Goal: Transaction & Acquisition: Purchase product/service

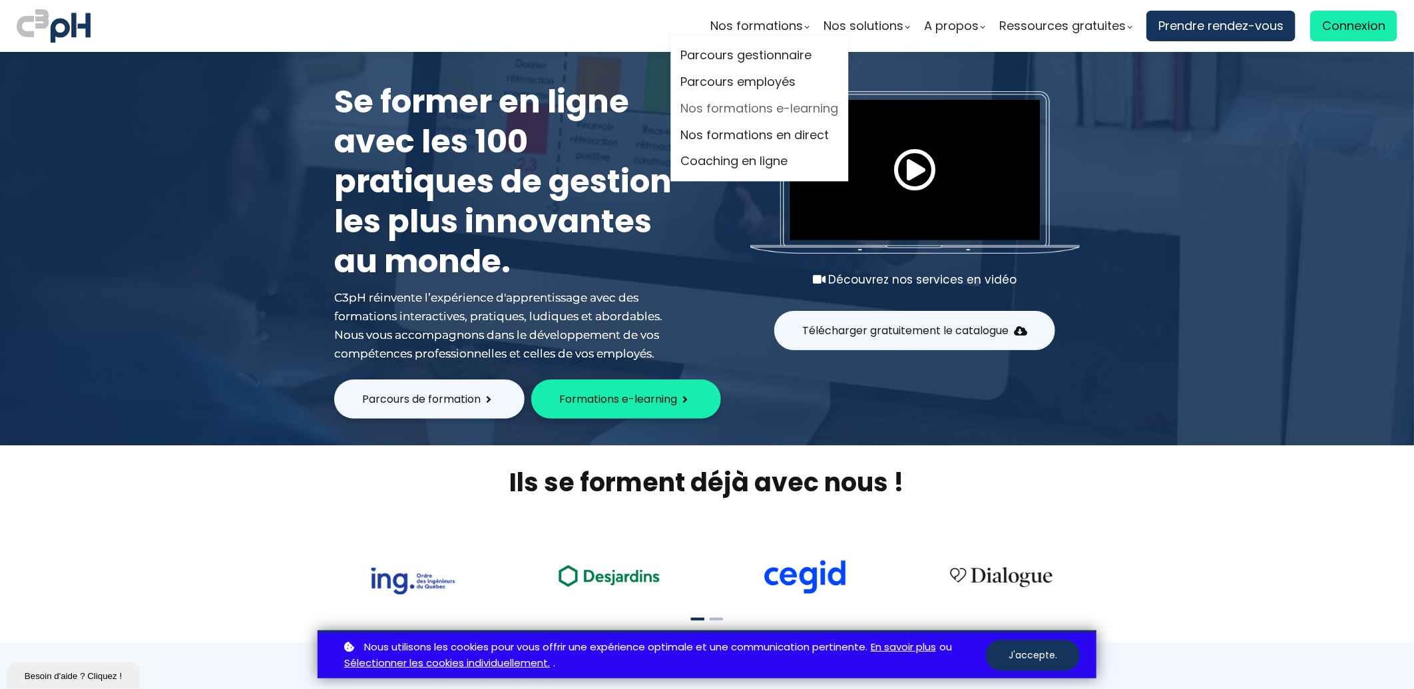
click at [767, 105] on link "Nos formations e-learning" at bounding box center [760, 109] width 158 height 20
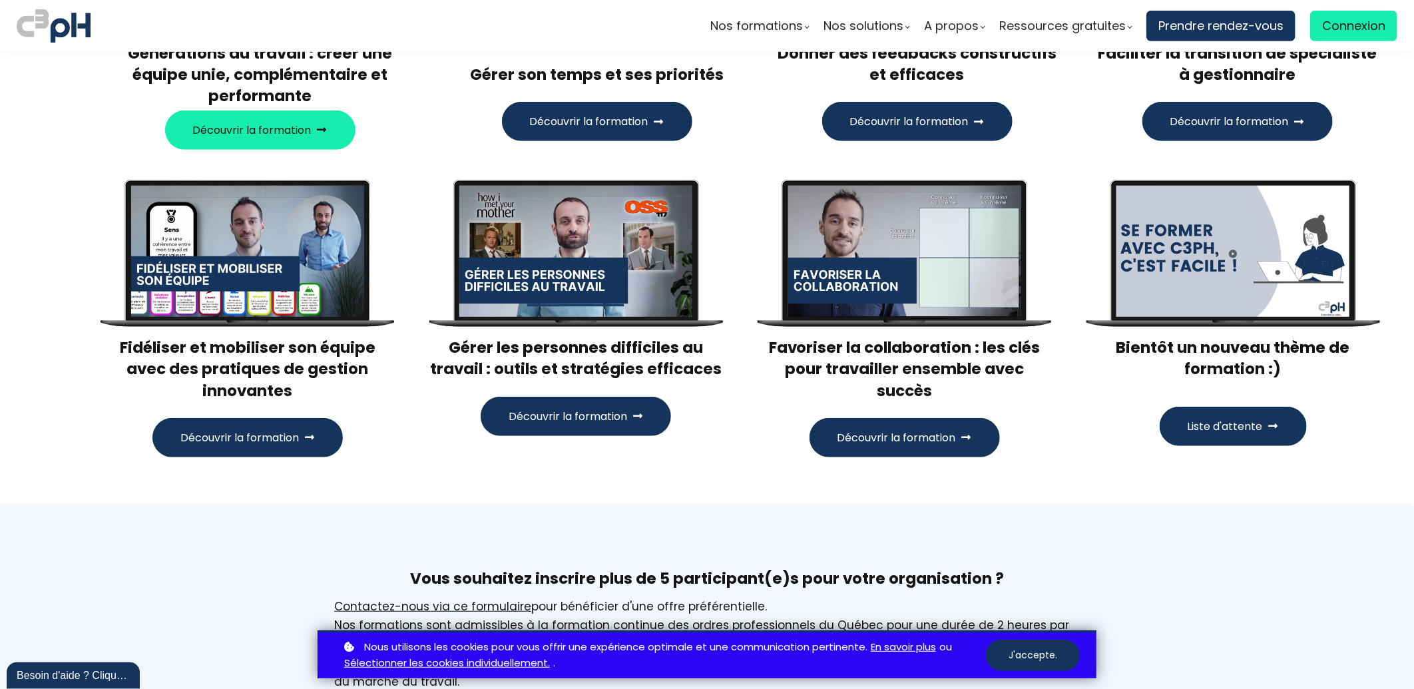
scroll to position [443, 0]
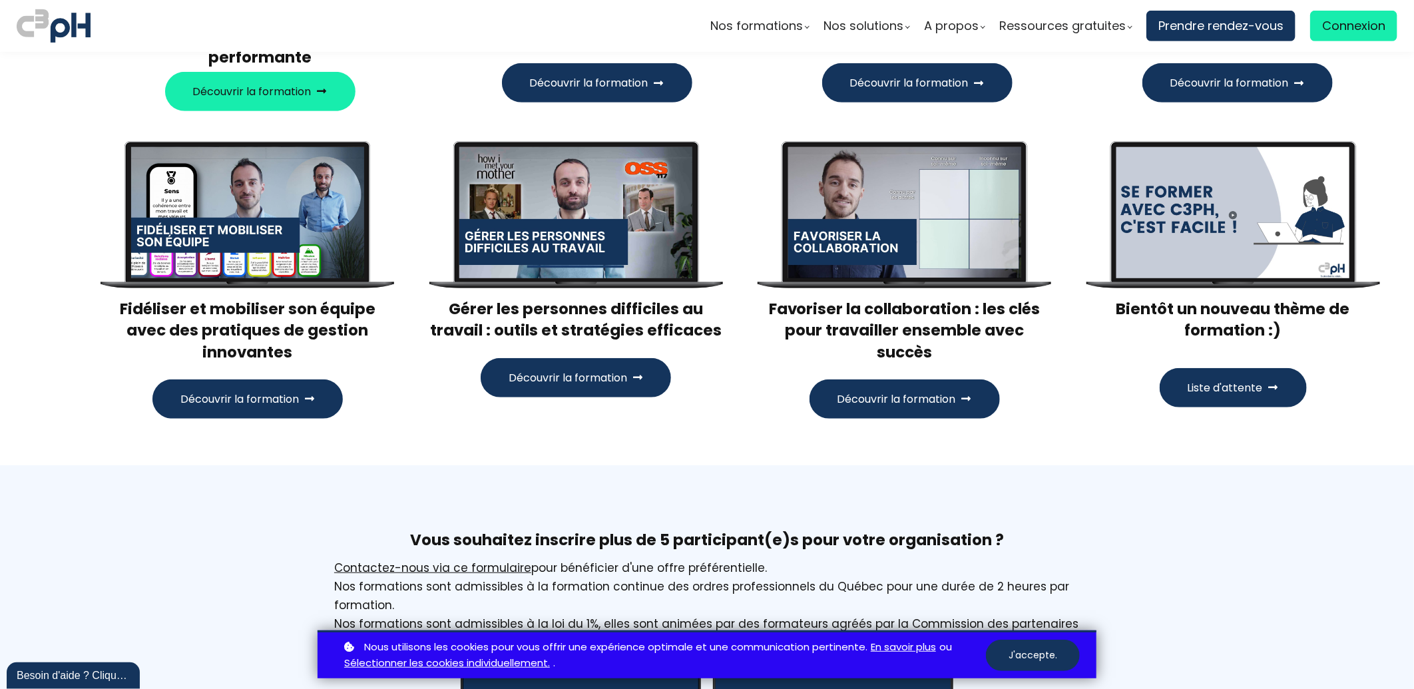
click at [920, 394] on span "Découvrir la formation" at bounding box center [897, 399] width 119 height 17
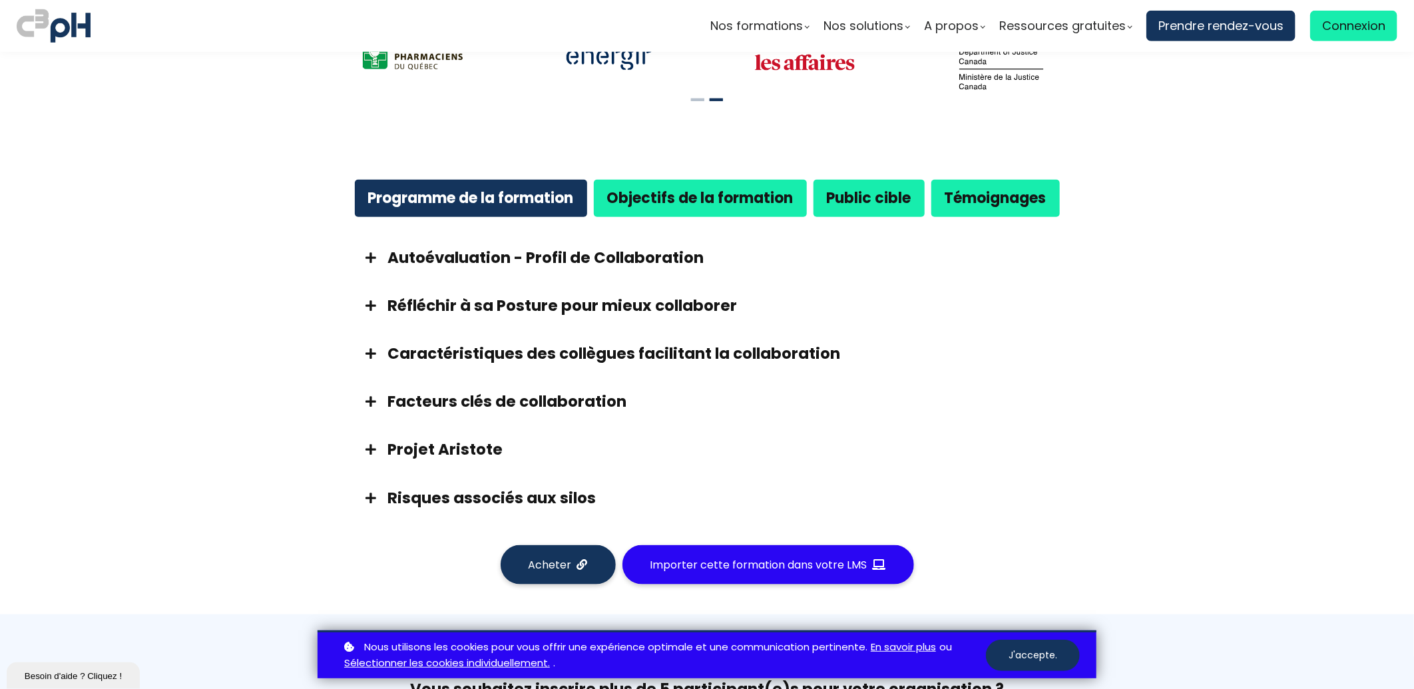
scroll to position [740, 0]
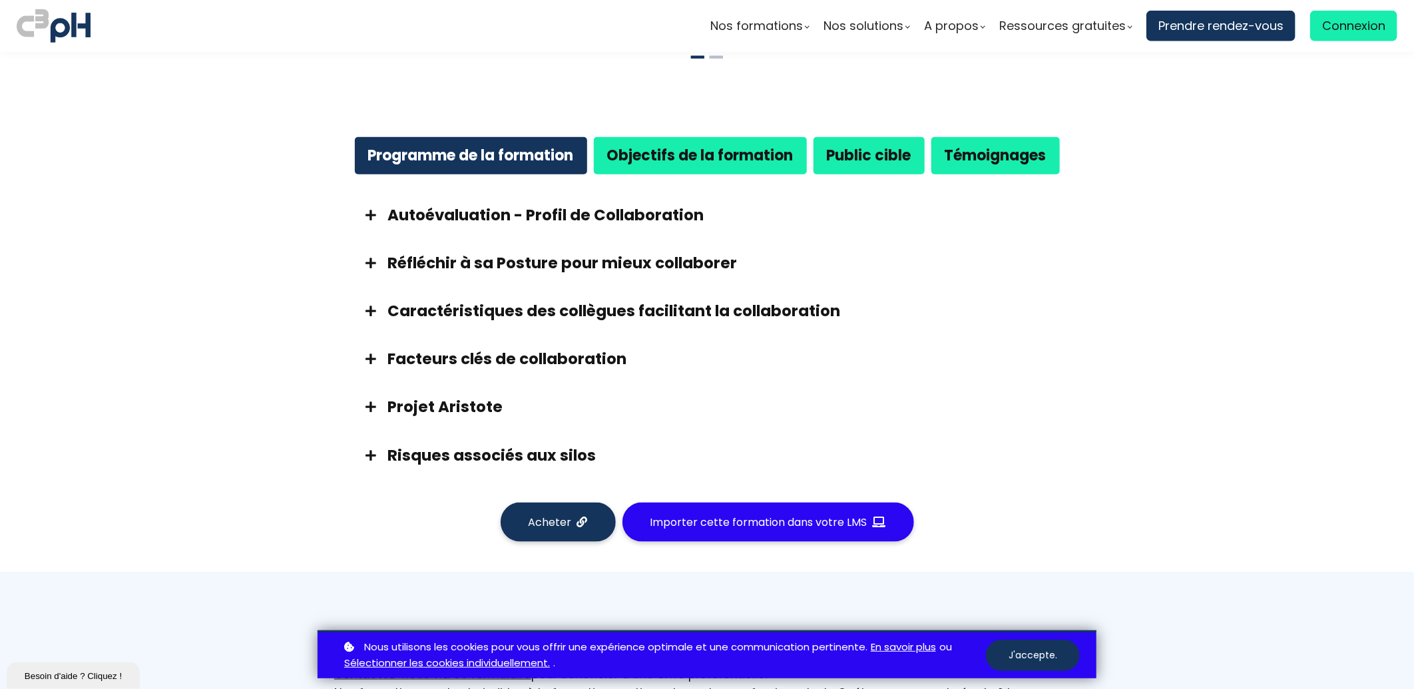
click at [654, 160] on strong "Objectifs de la formation" at bounding box center [700, 155] width 186 height 21
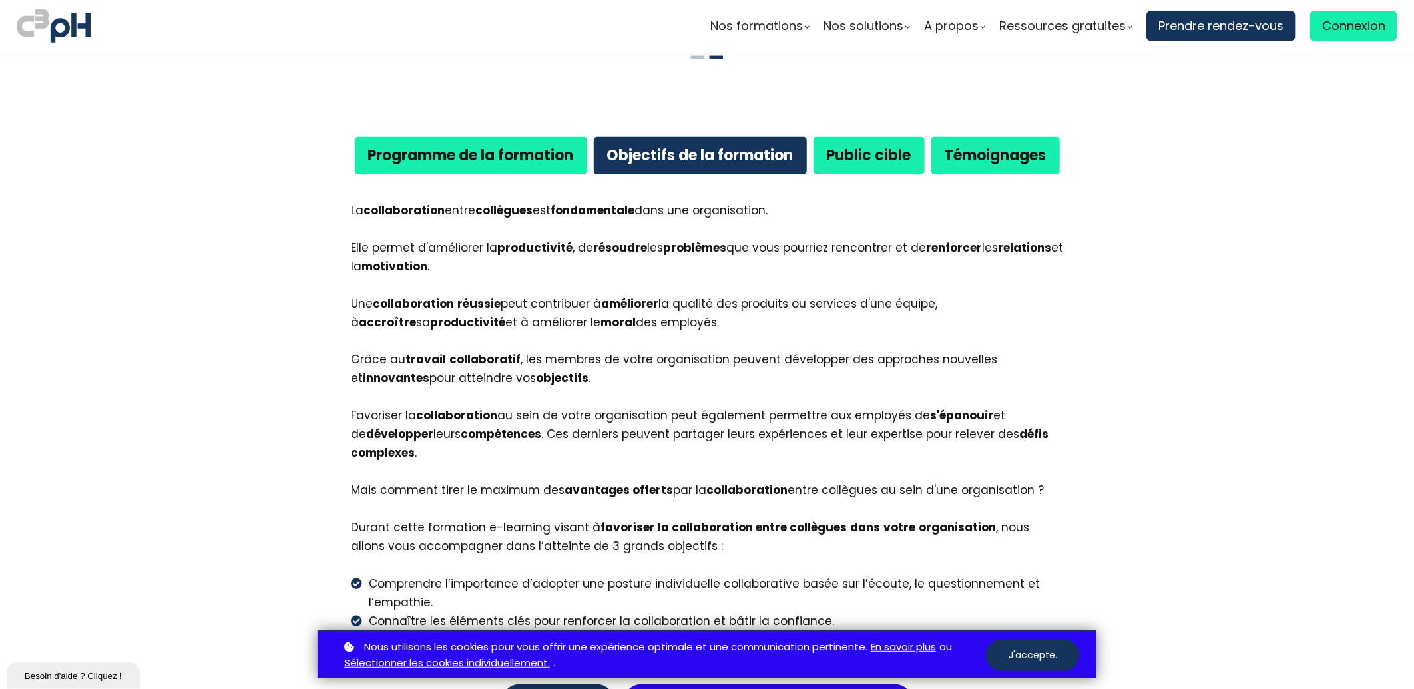
click at [493, 154] on b "Programme de la formation" at bounding box center [471, 155] width 206 height 21
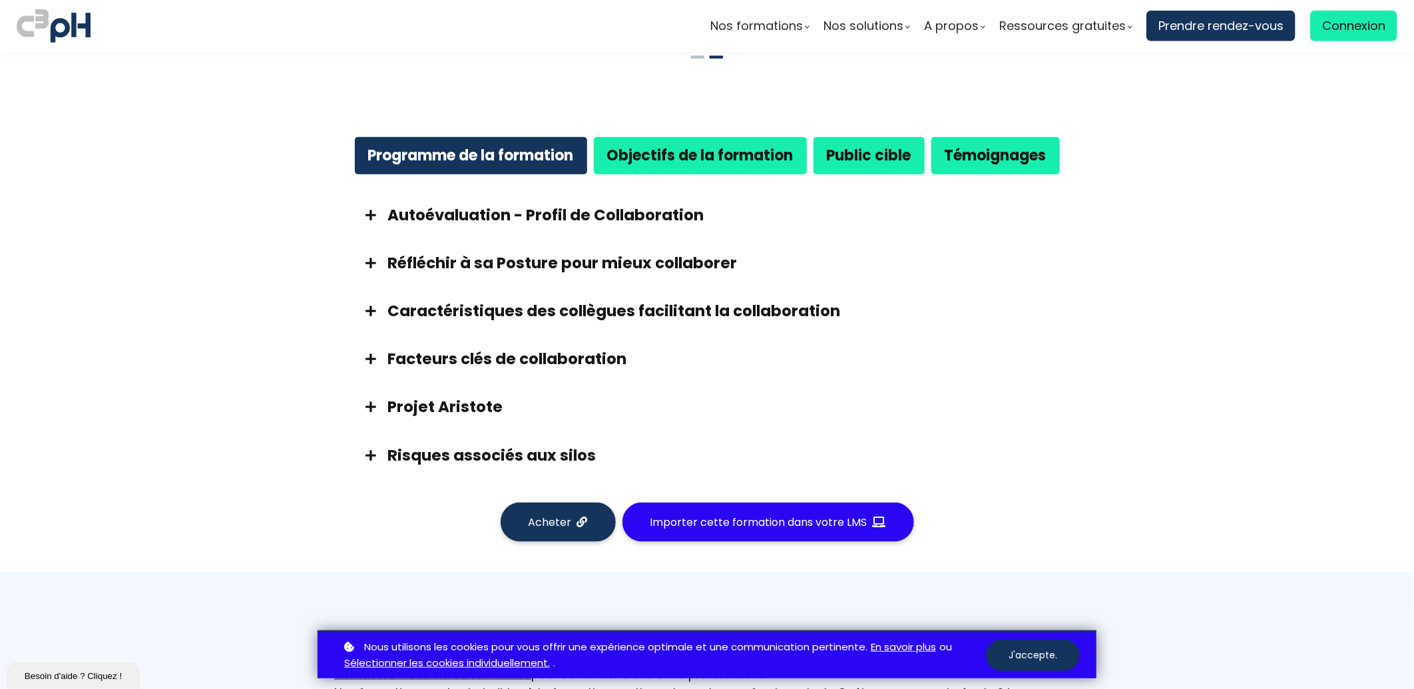
click at [368, 214] on span at bounding box center [370, 215] width 33 height 12
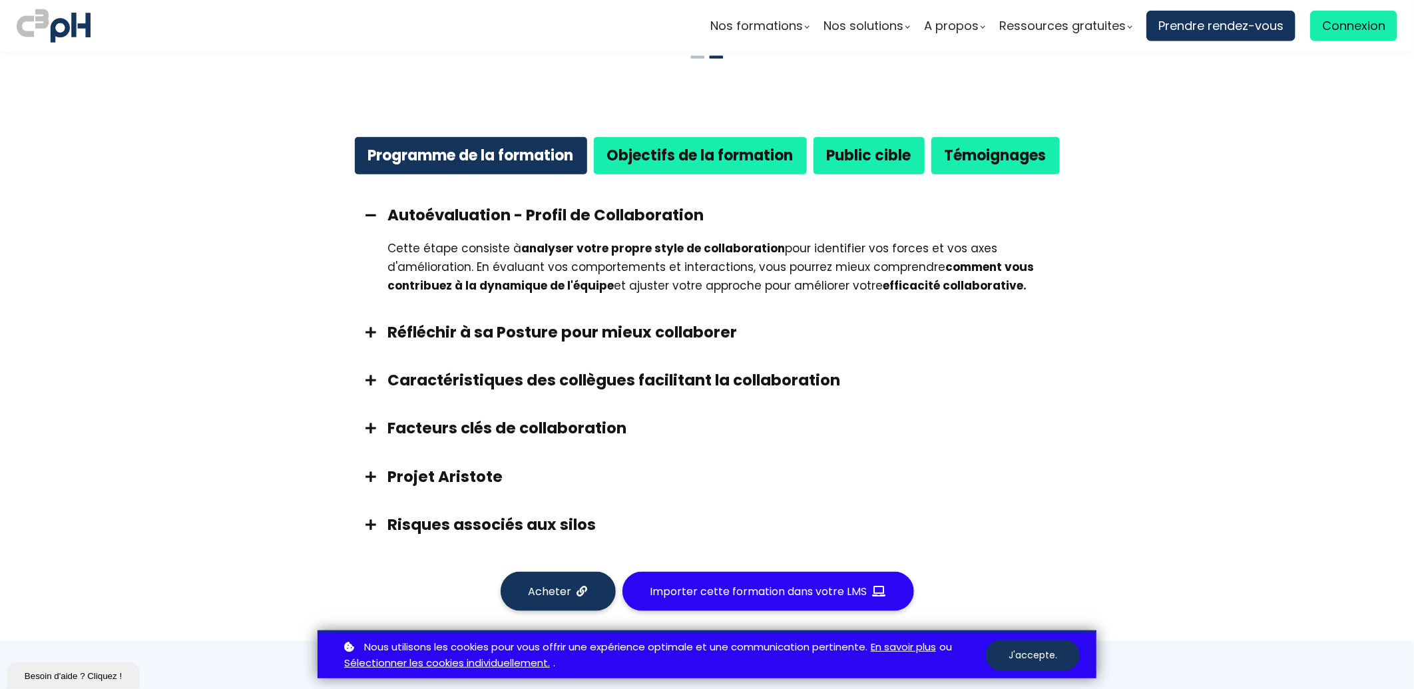
click at [365, 333] on span at bounding box center [370, 332] width 33 height 12
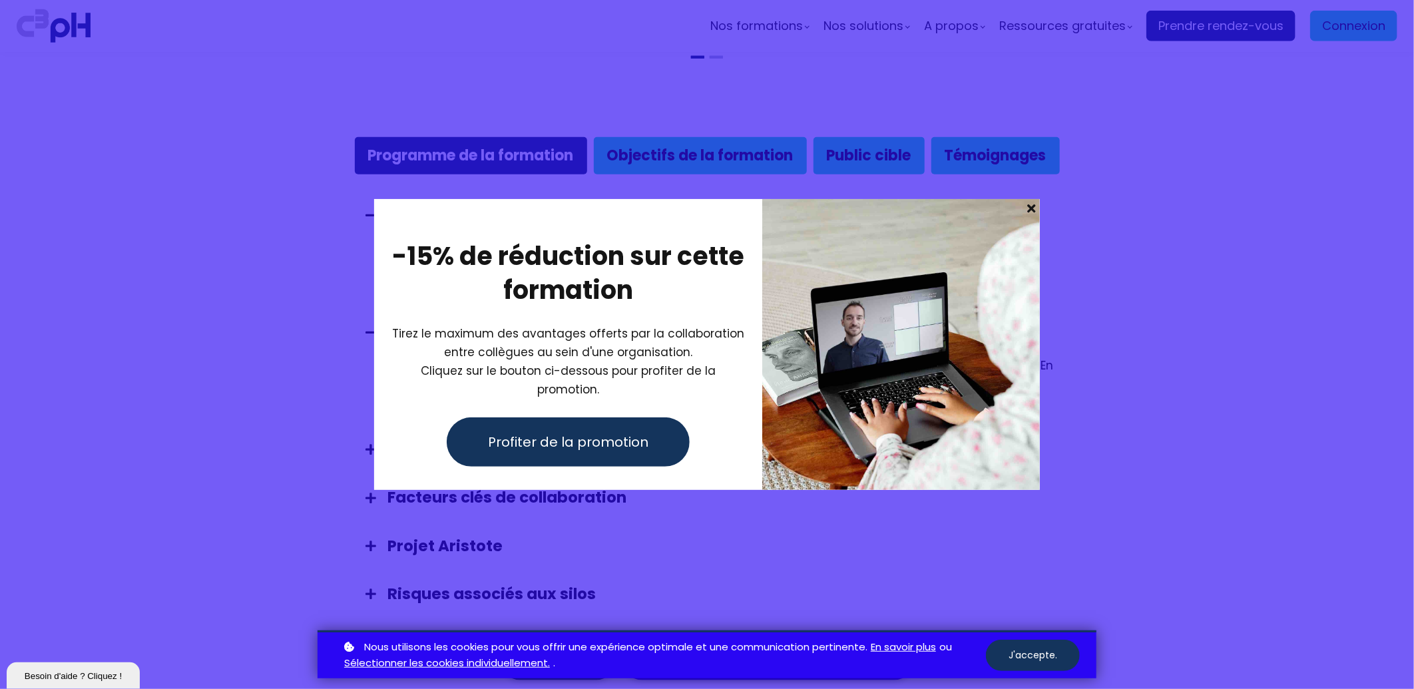
click at [605, 436] on span "Profiter de la promotion" at bounding box center [568, 442] width 160 height 20
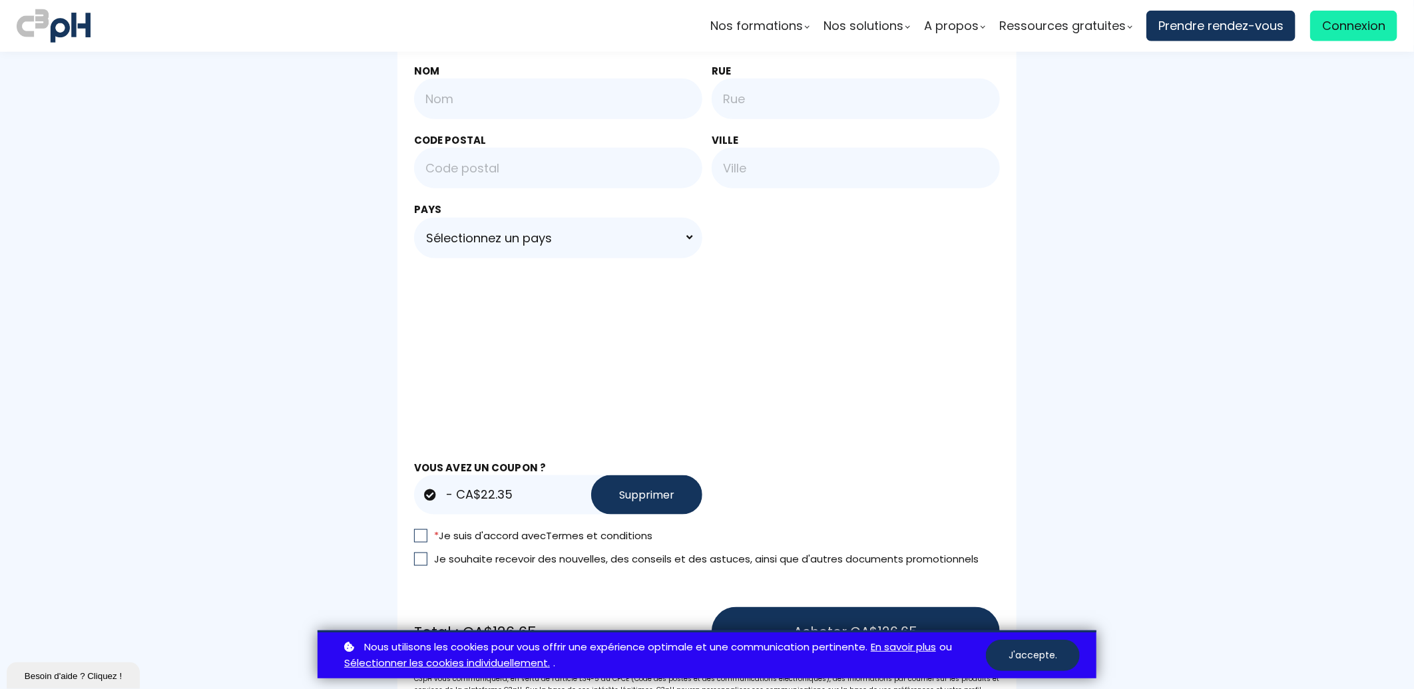
scroll to position [888, 0]
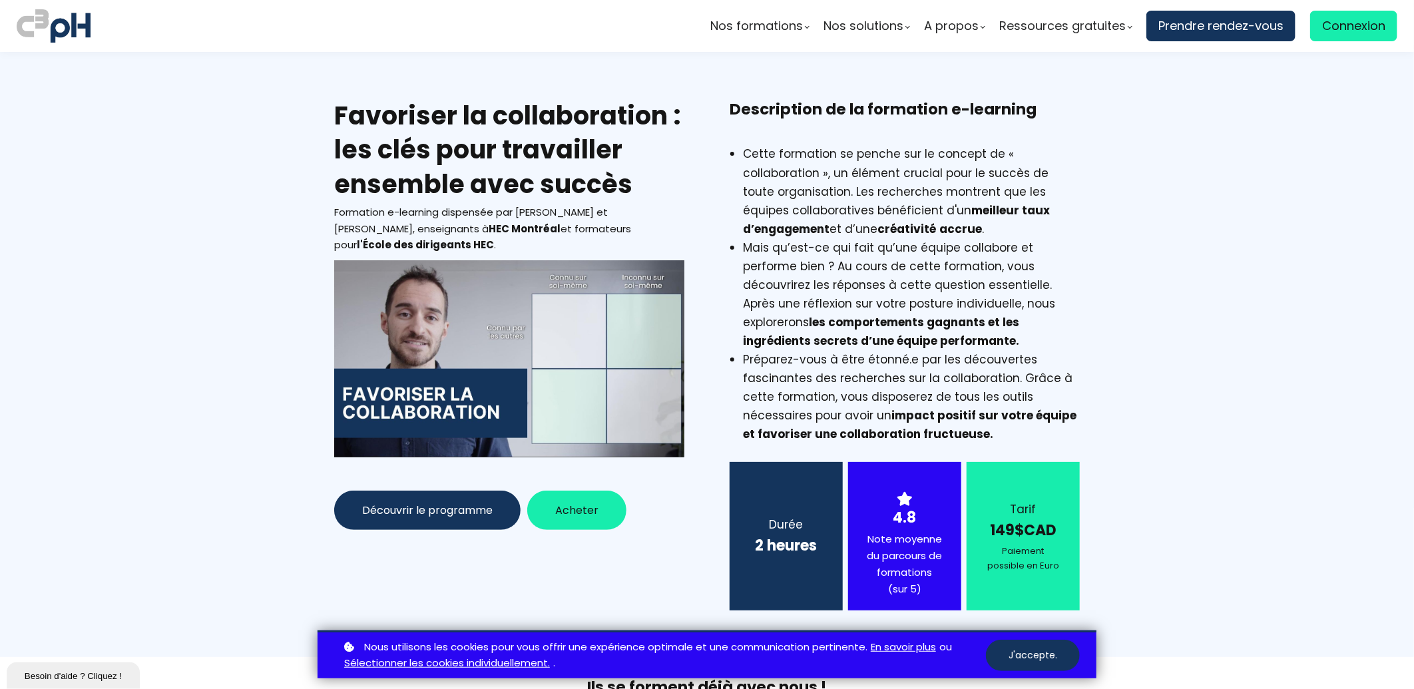
scroll to position [74, 0]
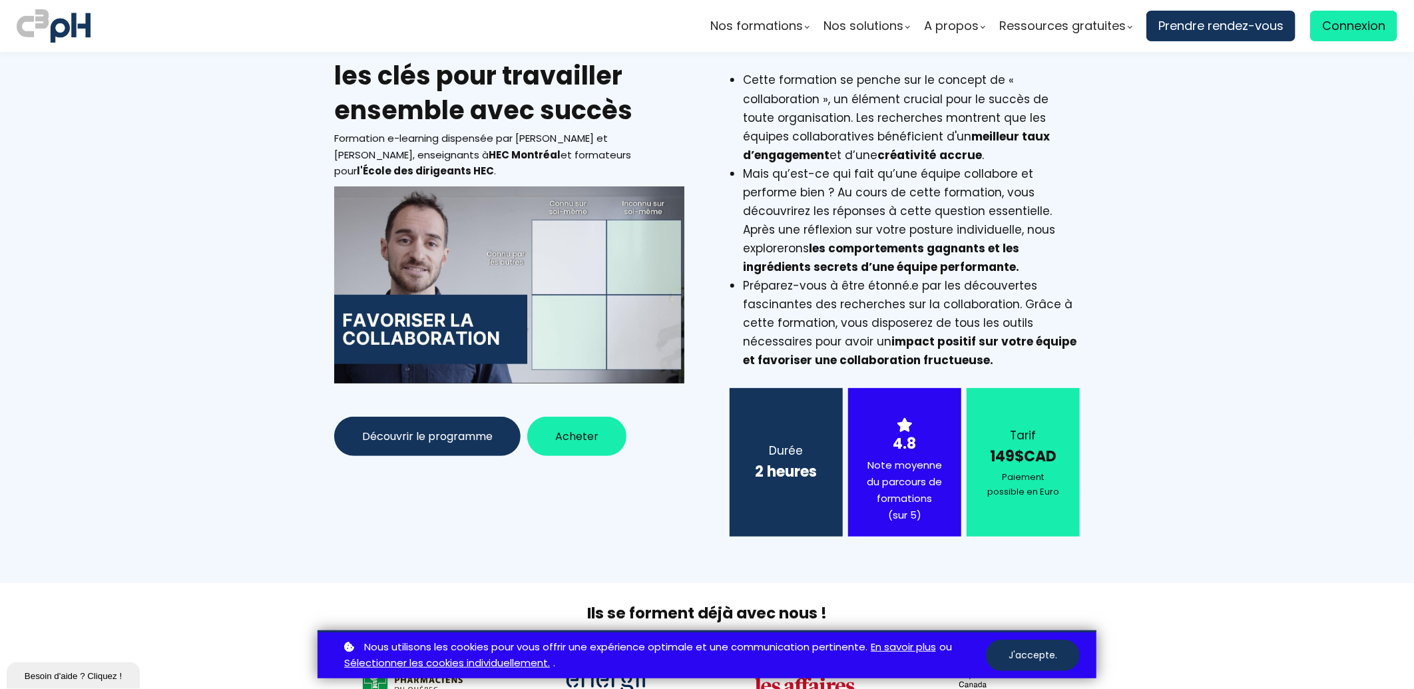
click at [517, 277] on div at bounding box center [509, 284] width 350 height 197
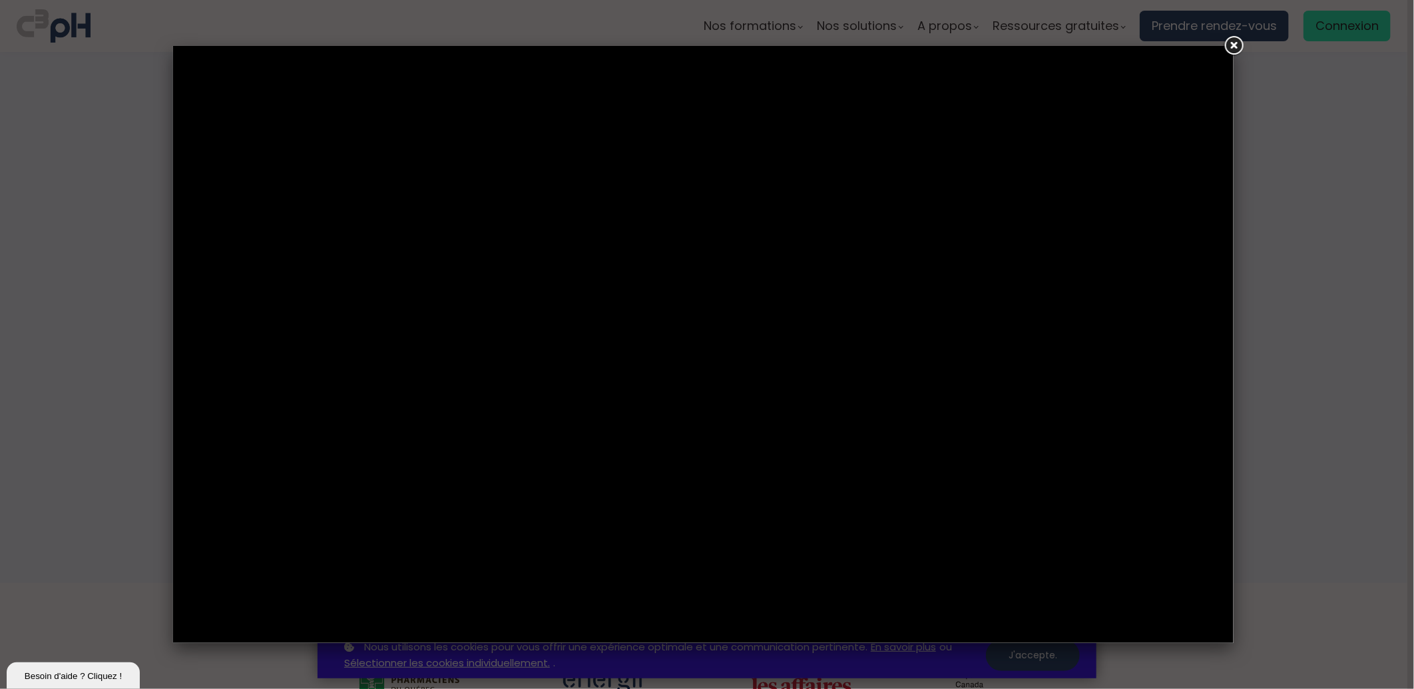
click at [1235, 47] on link at bounding box center [1234, 46] width 24 height 24
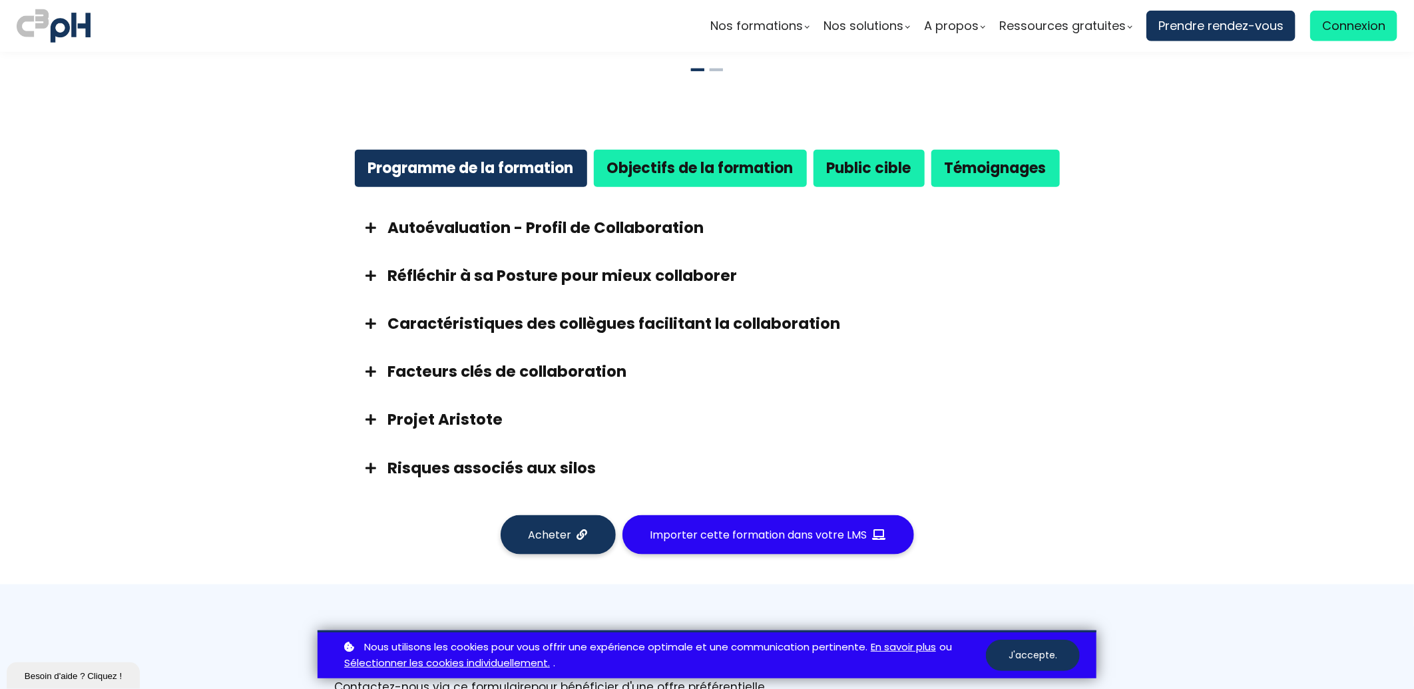
scroll to position [740, 0]
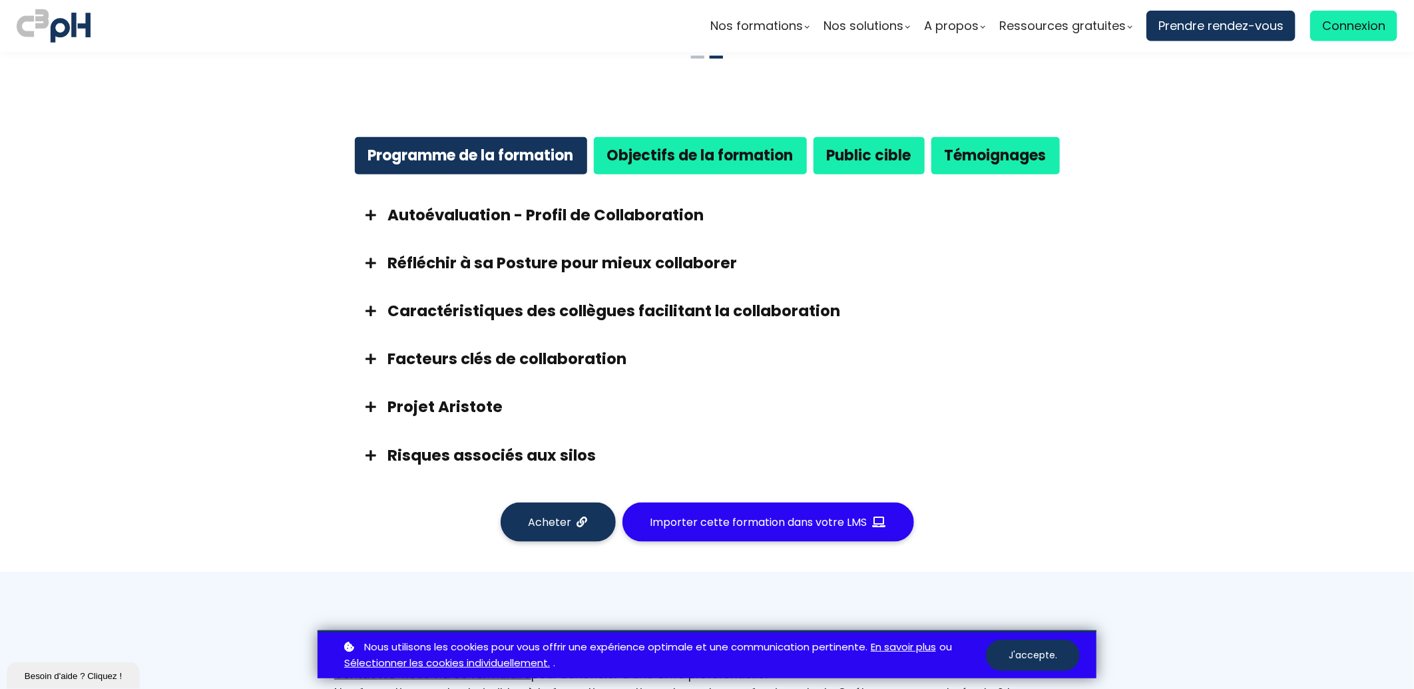
click at [874, 156] on b "Public cible" at bounding box center [869, 155] width 85 height 21
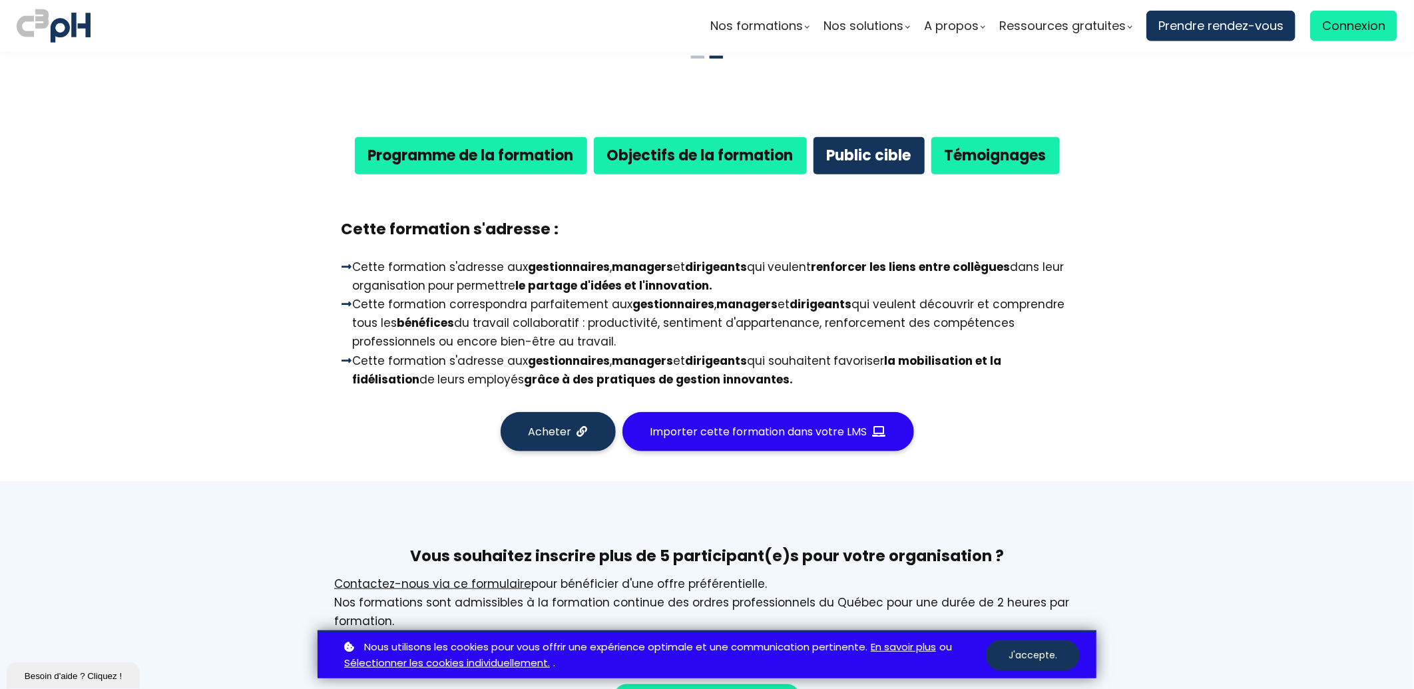
click at [739, 153] on strong "Objectifs de la formation" at bounding box center [700, 155] width 186 height 21
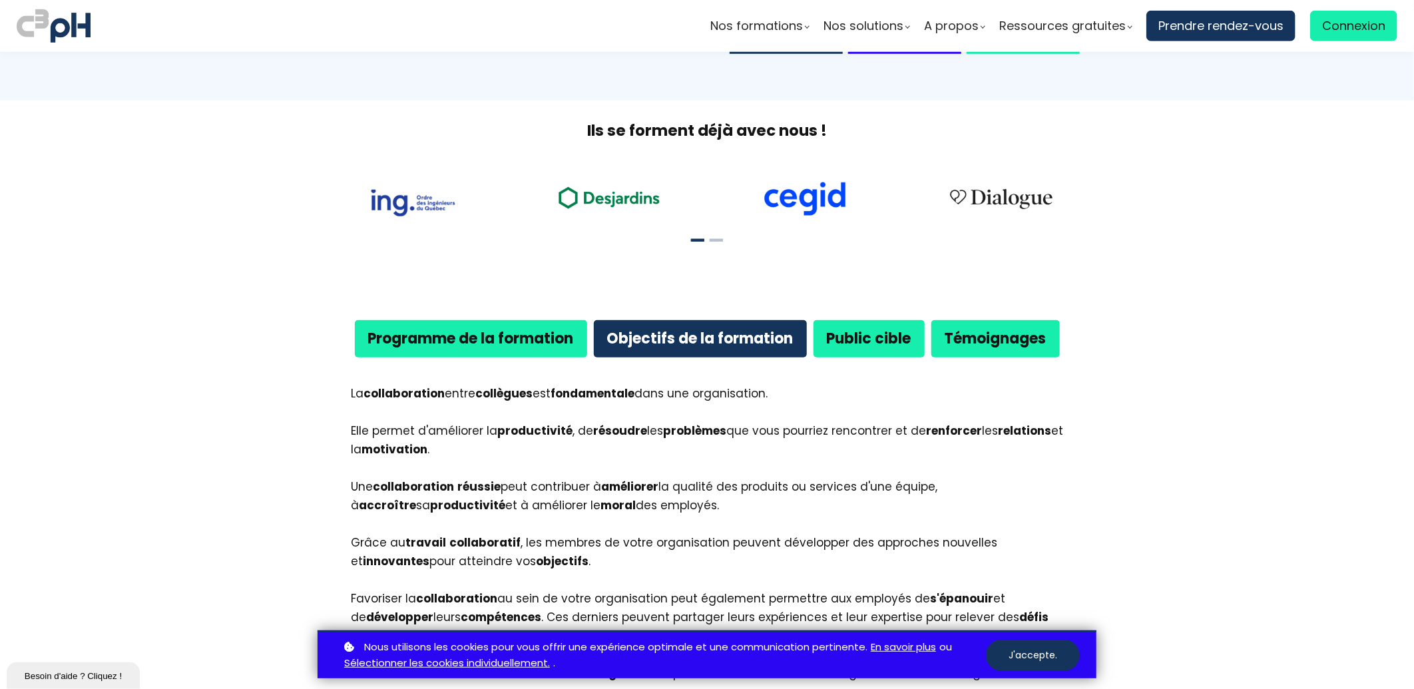
scroll to position [517, 0]
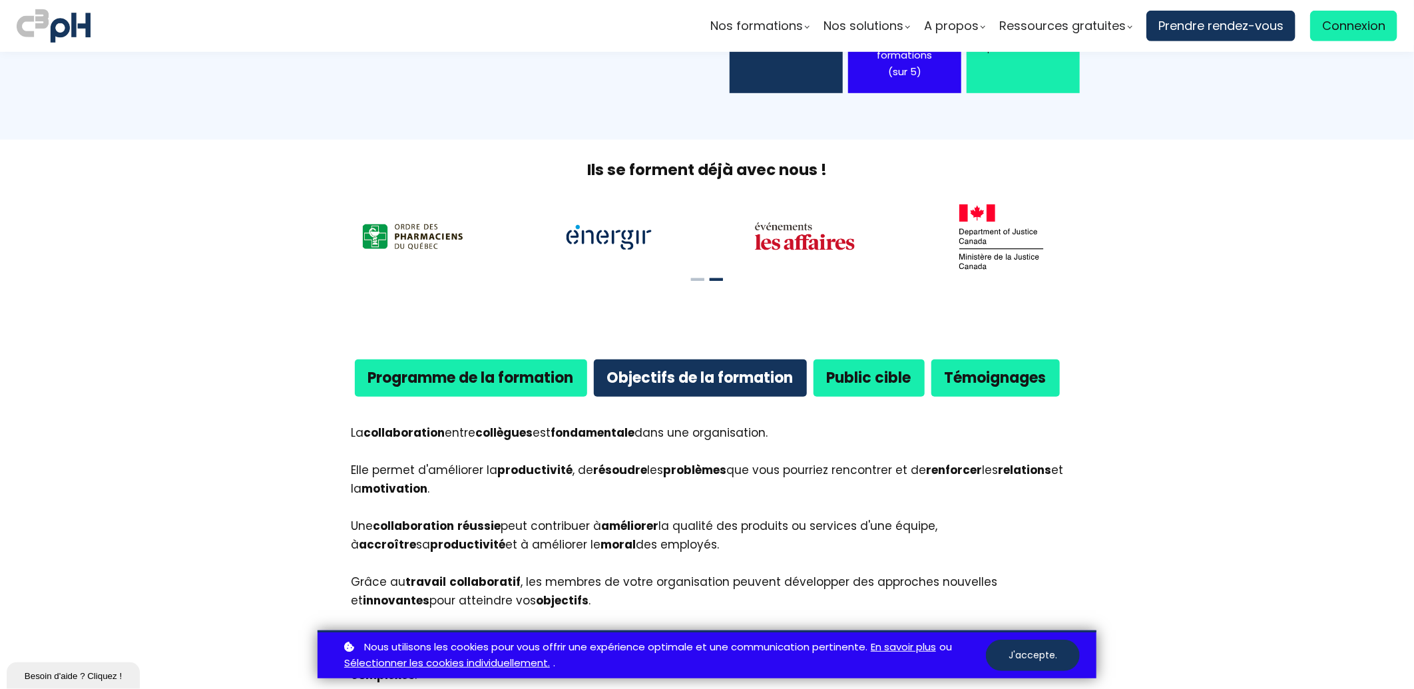
click at [483, 368] on b "Programme de la formation" at bounding box center [471, 378] width 206 height 21
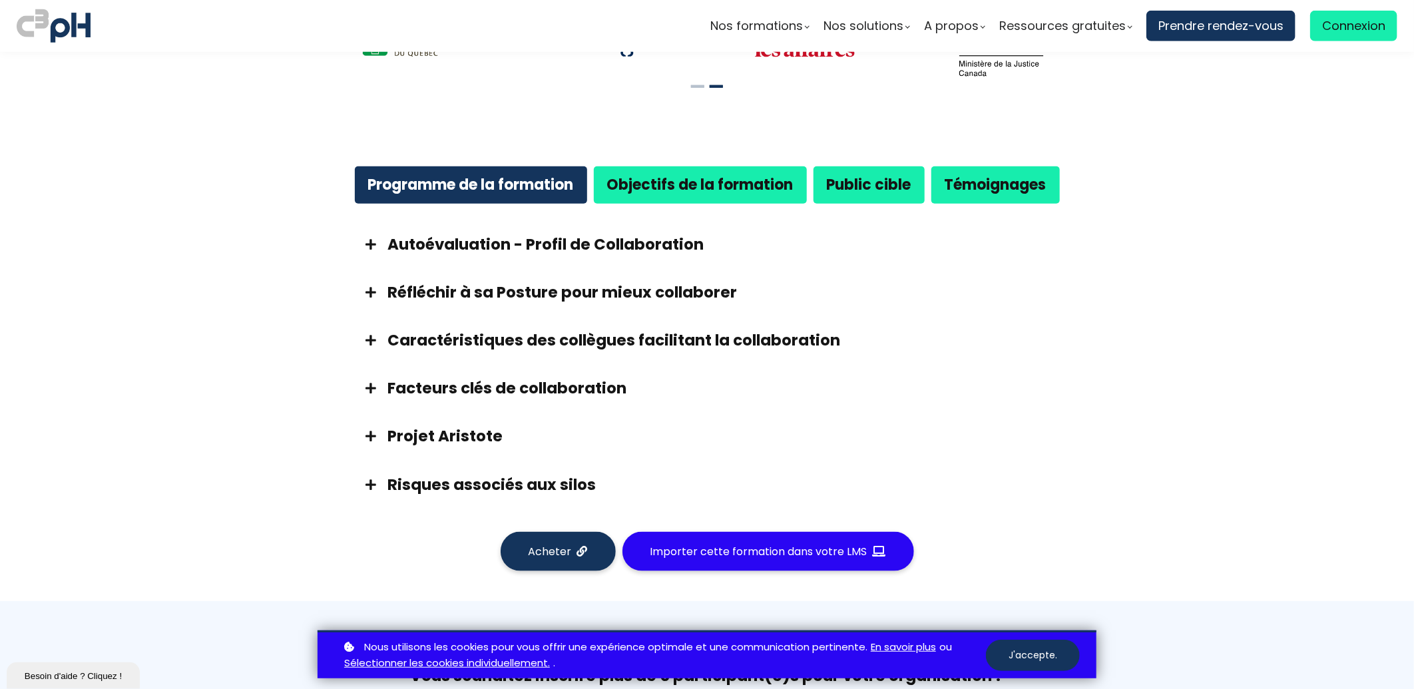
scroll to position [814, 0]
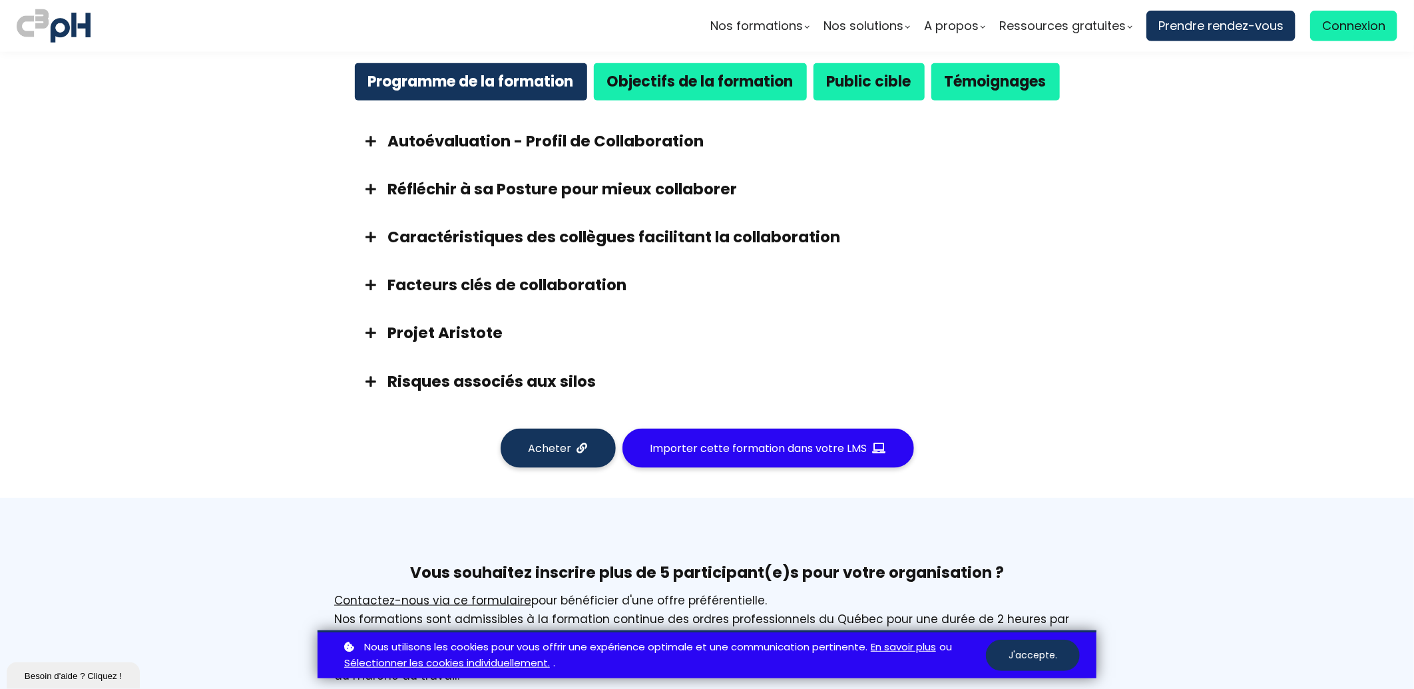
click at [368, 142] on span at bounding box center [370, 141] width 33 height 12
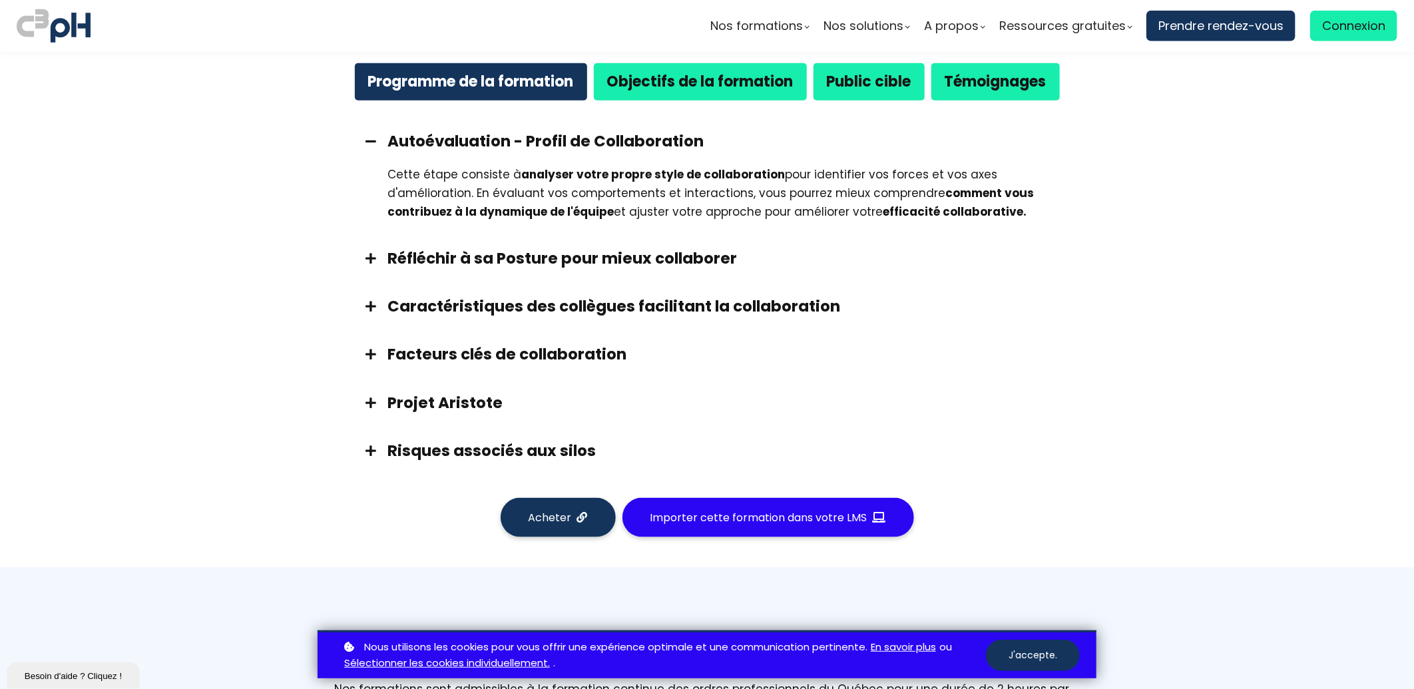
click at [369, 262] on span at bounding box center [370, 258] width 33 height 12
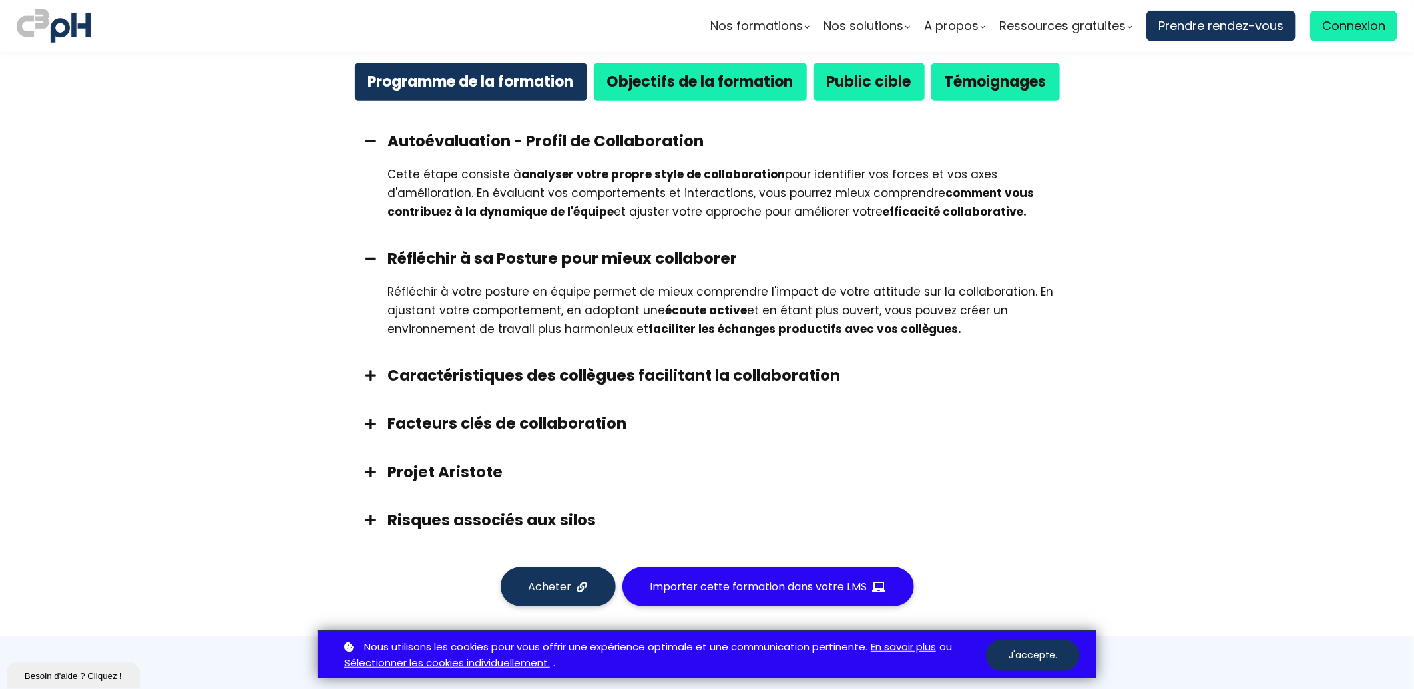
click at [363, 374] on span at bounding box center [370, 376] width 33 height 12
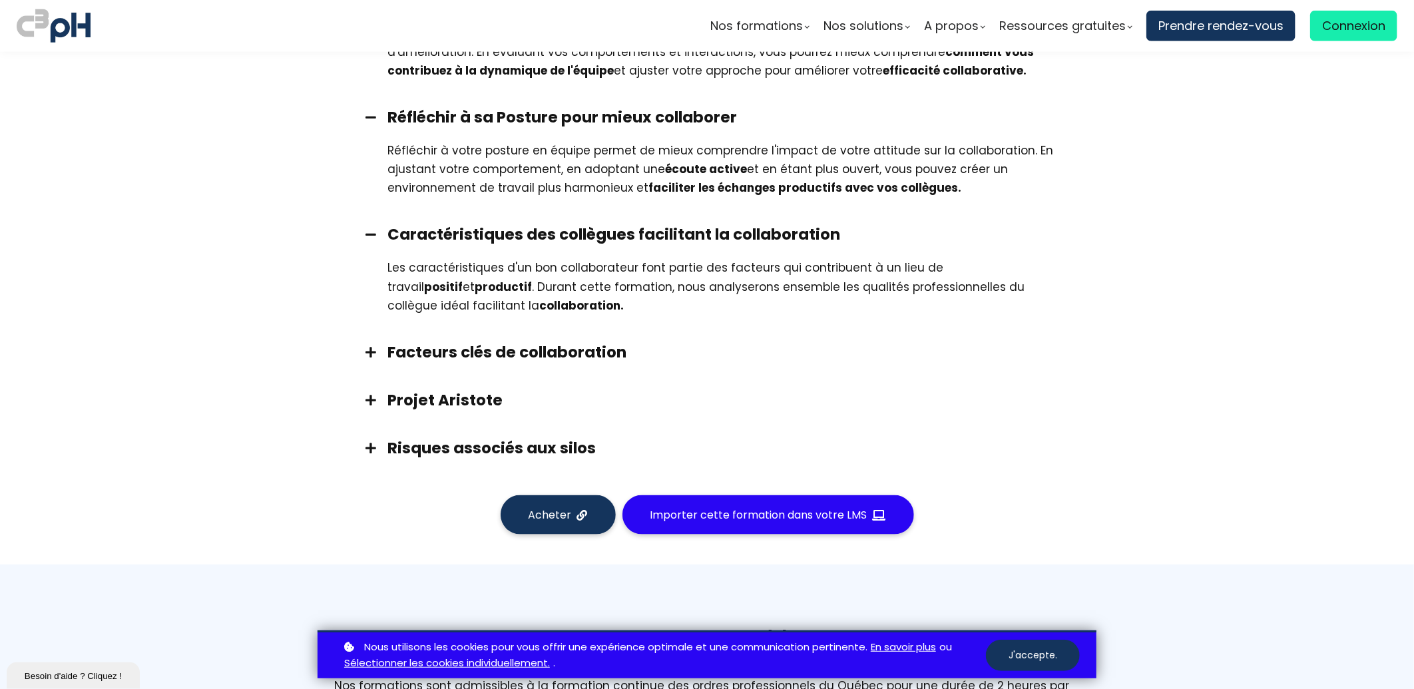
scroll to position [962, 0]
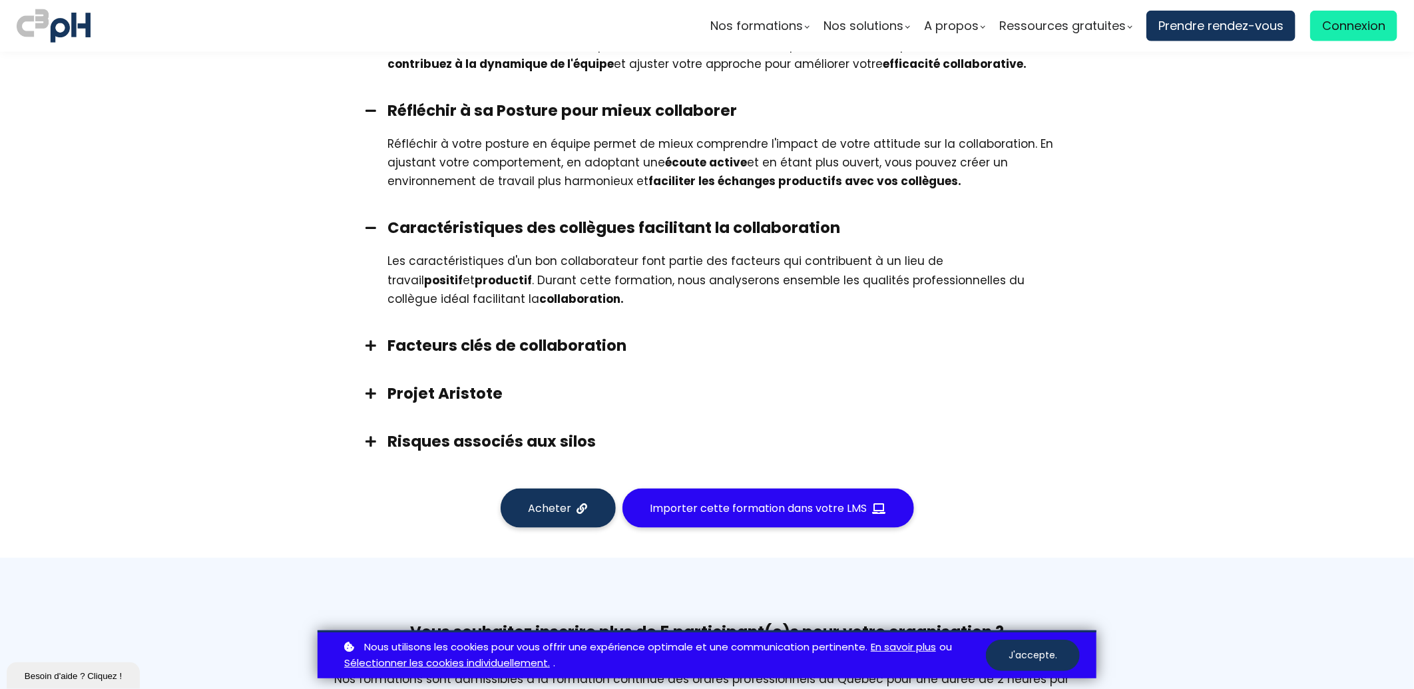
click at [367, 341] on span at bounding box center [370, 346] width 33 height 12
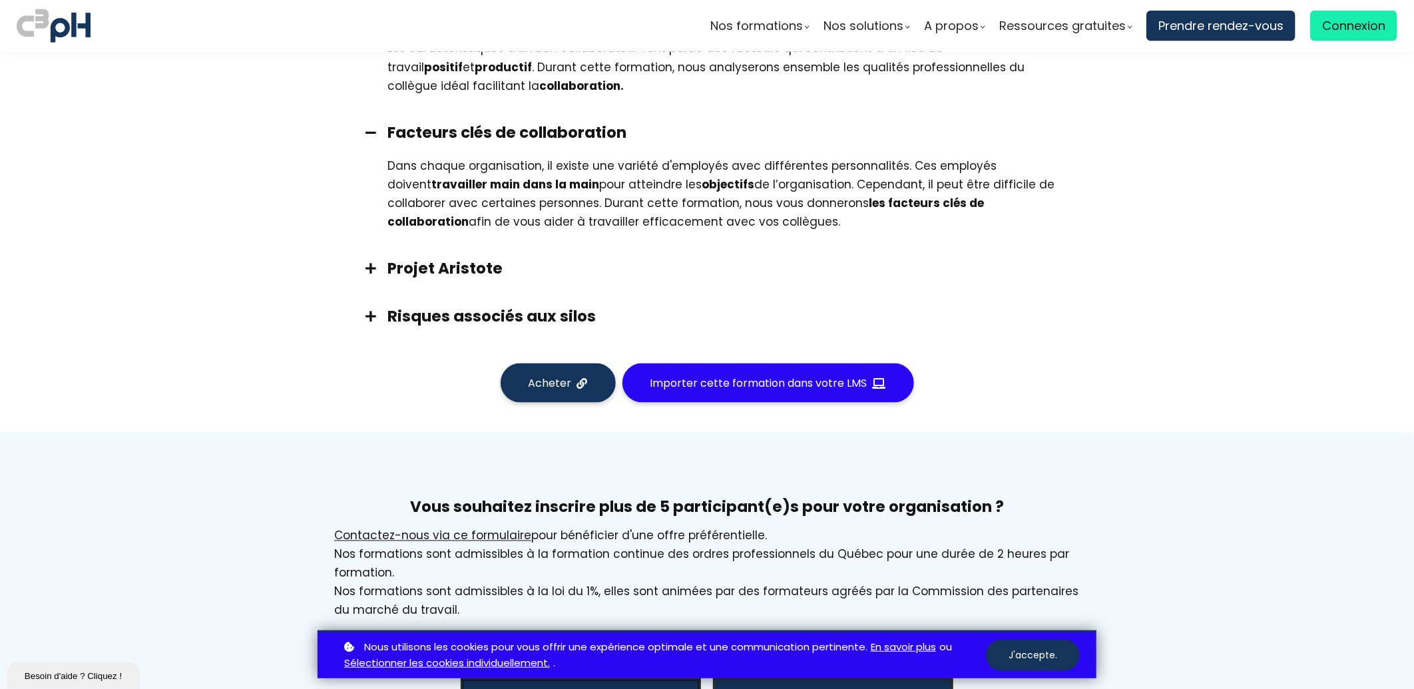
scroll to position [1183, 0]
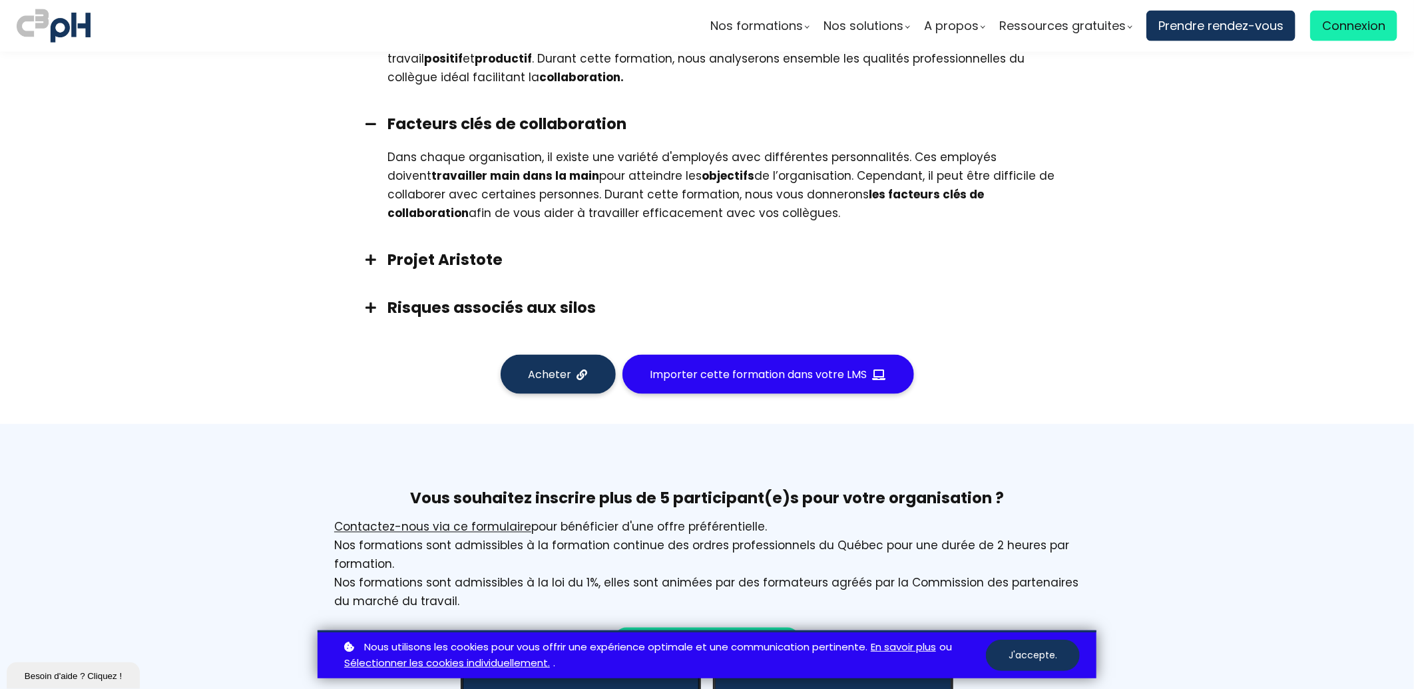
click at [367, 256] on span at bounding box center [370, 260] width 33 height 12
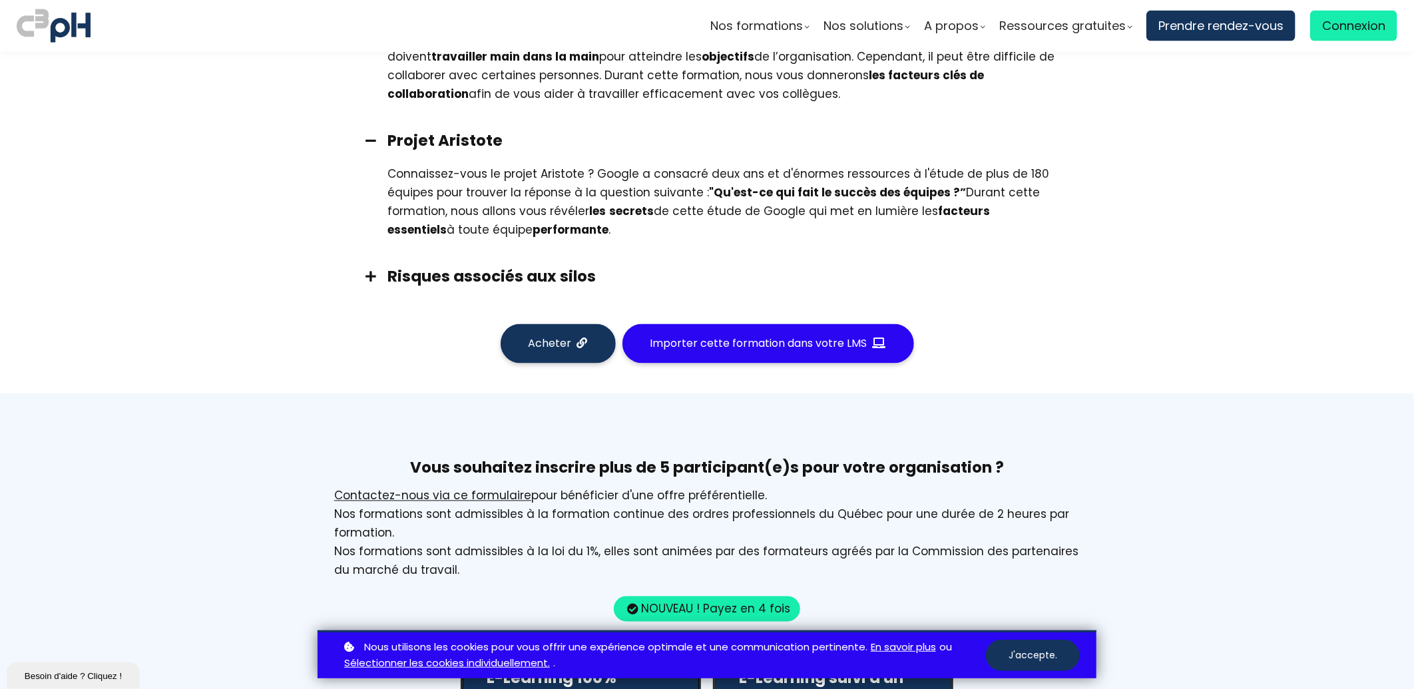
scroll to position [1332, 0]
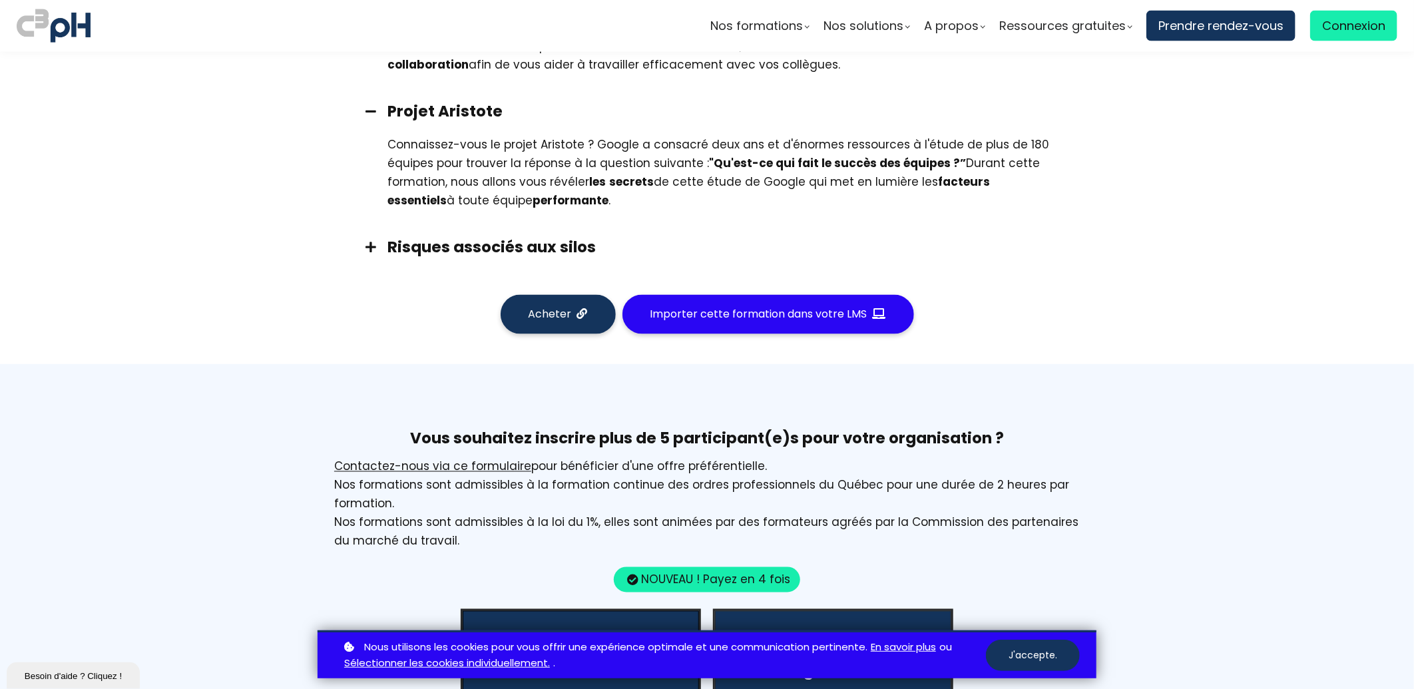
click at [365, 244] on span at bounding box center [370, 247] width 33 height 12
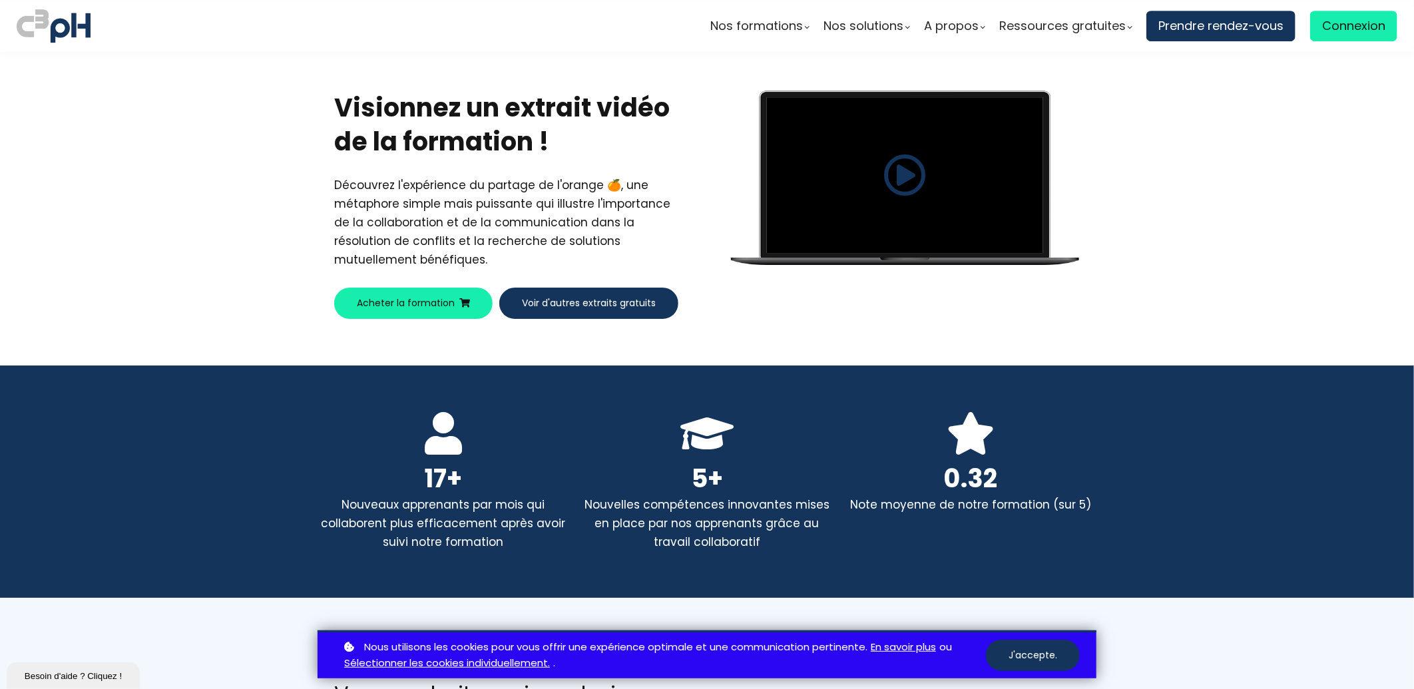
scroll to position [2738, 0]
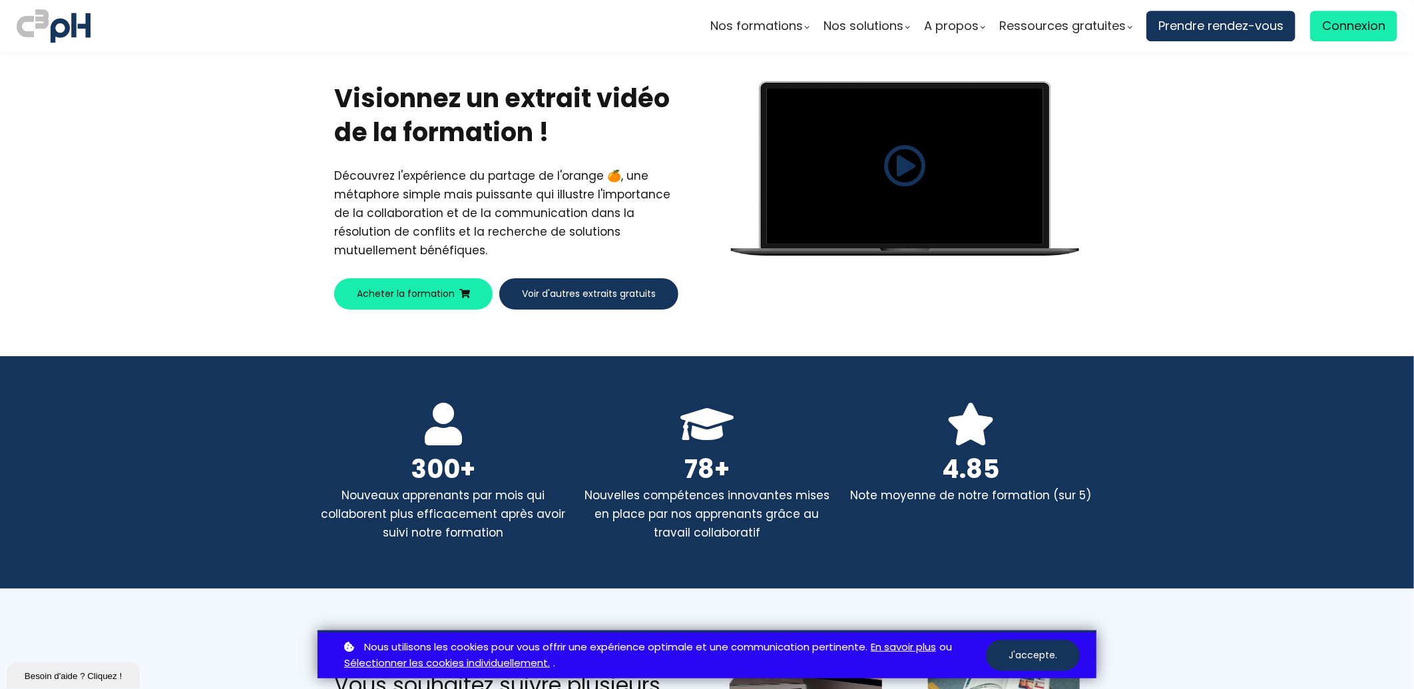
click at [900, 156] on span at bounding box center [905, 166] width 43 height 43
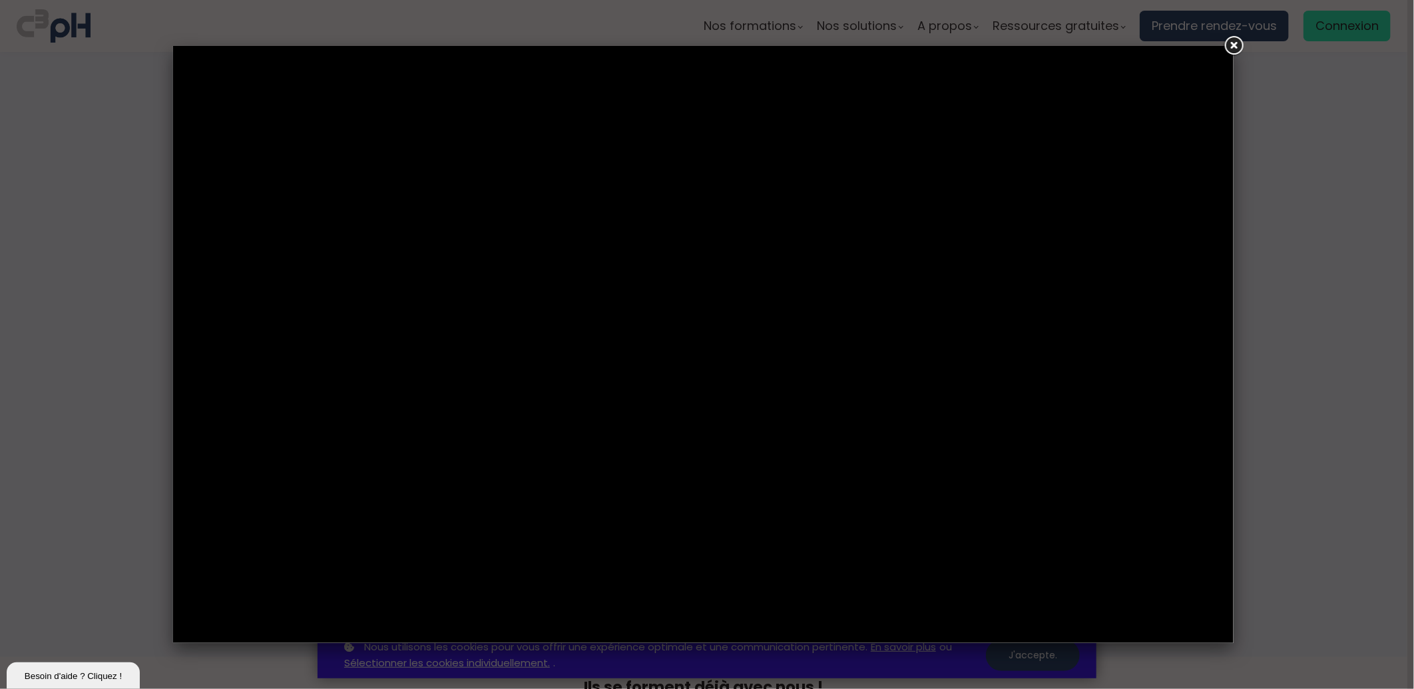
scroll to position [2738, 0]
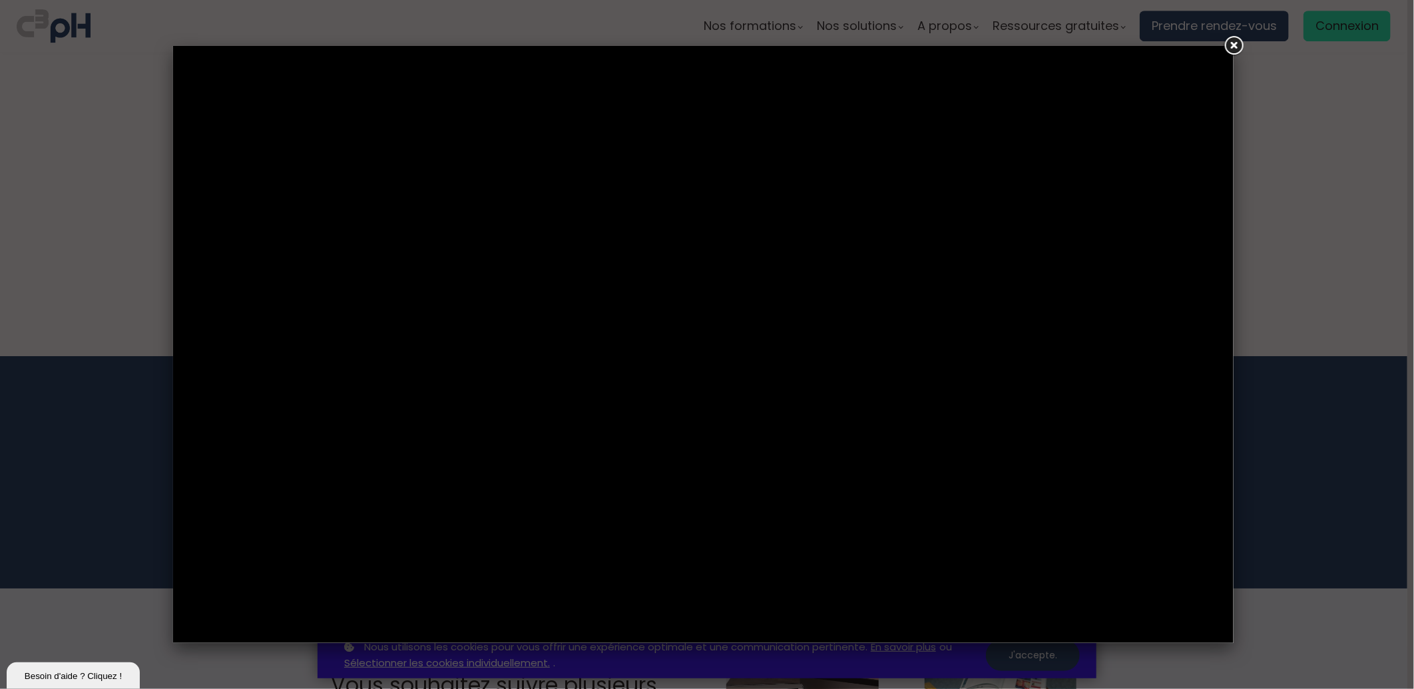
click at [1235, 48] on link at bounding box center [1234, 46] width 24 height 24
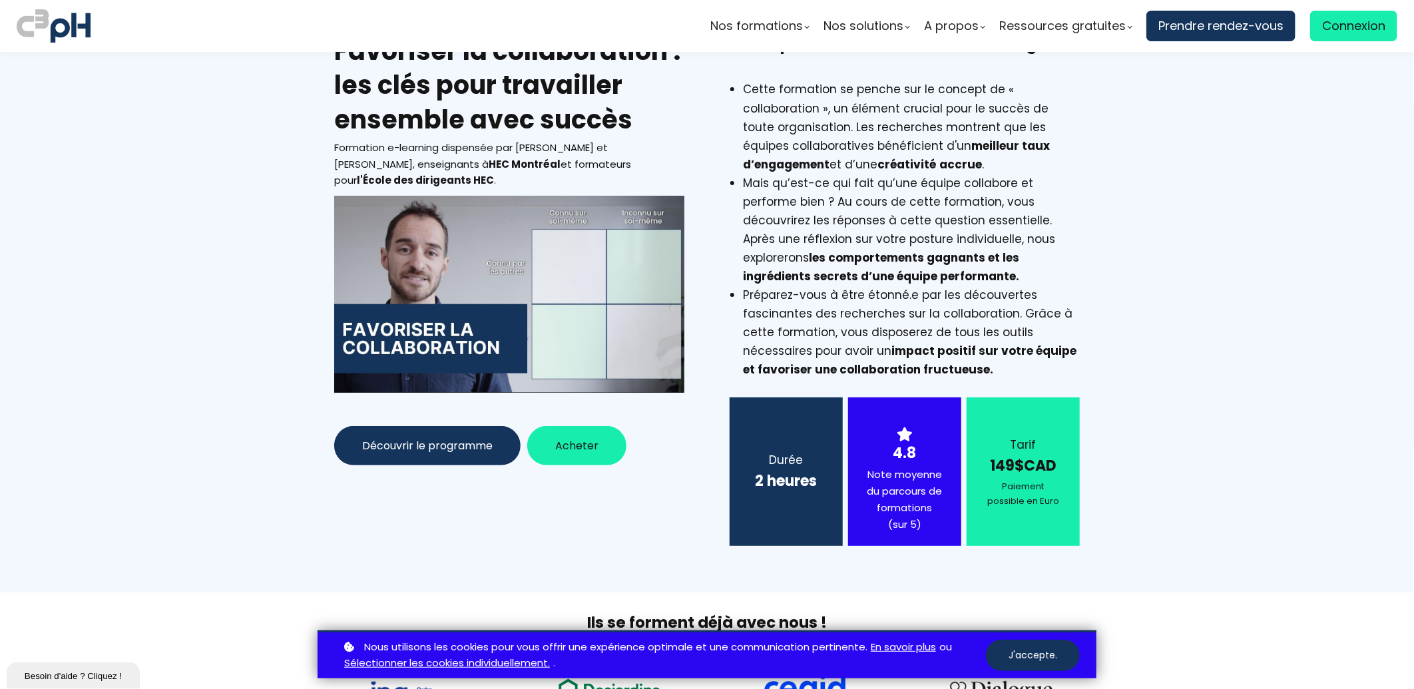
scroll to position [0, 0]
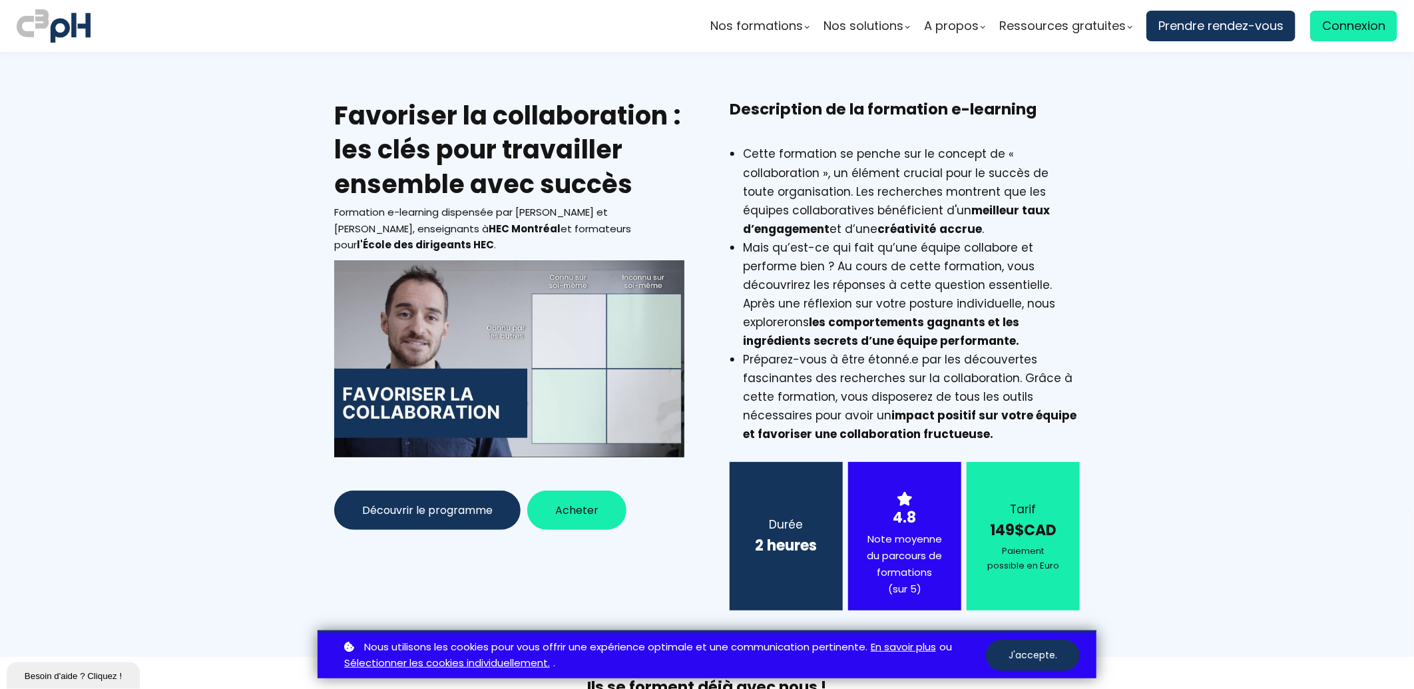
click at [465, 348] on div at bounding box center [509, 358] width 350 height 197
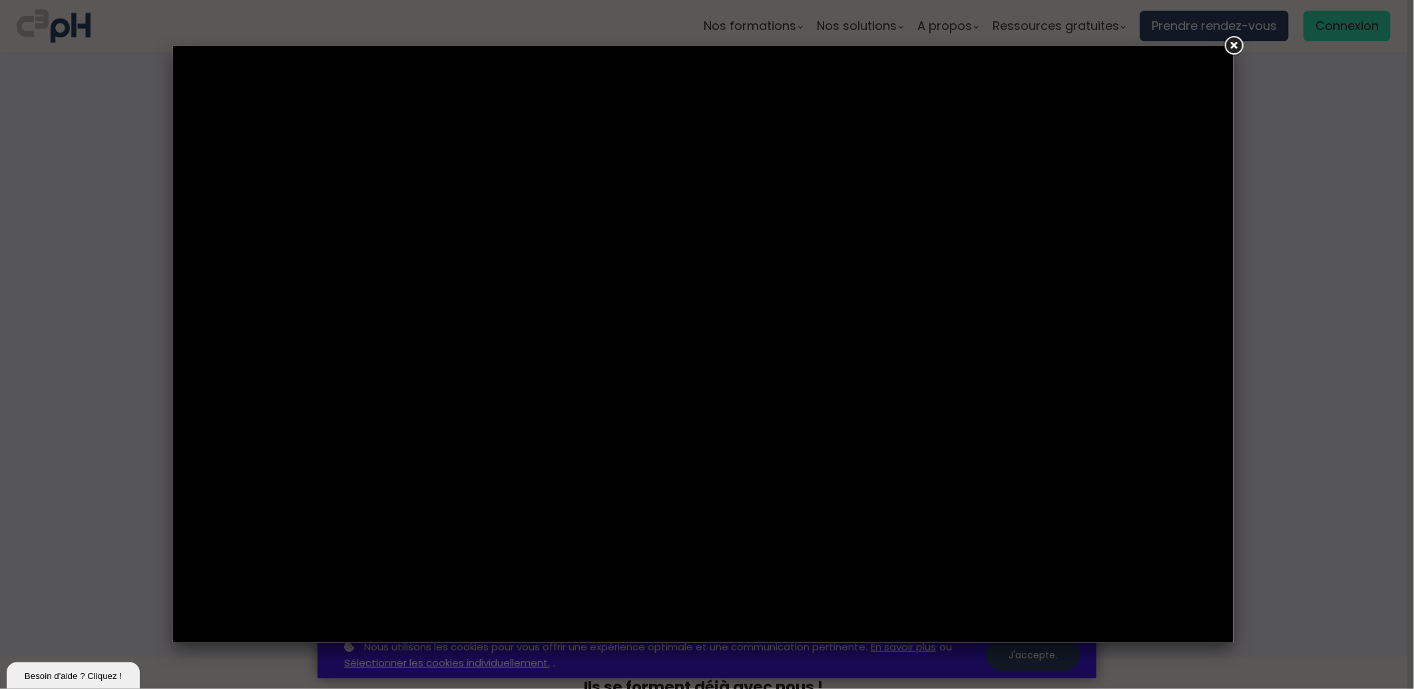
click at [1237, 44] on link at bounding box center [1234, 46] width 24 height 24
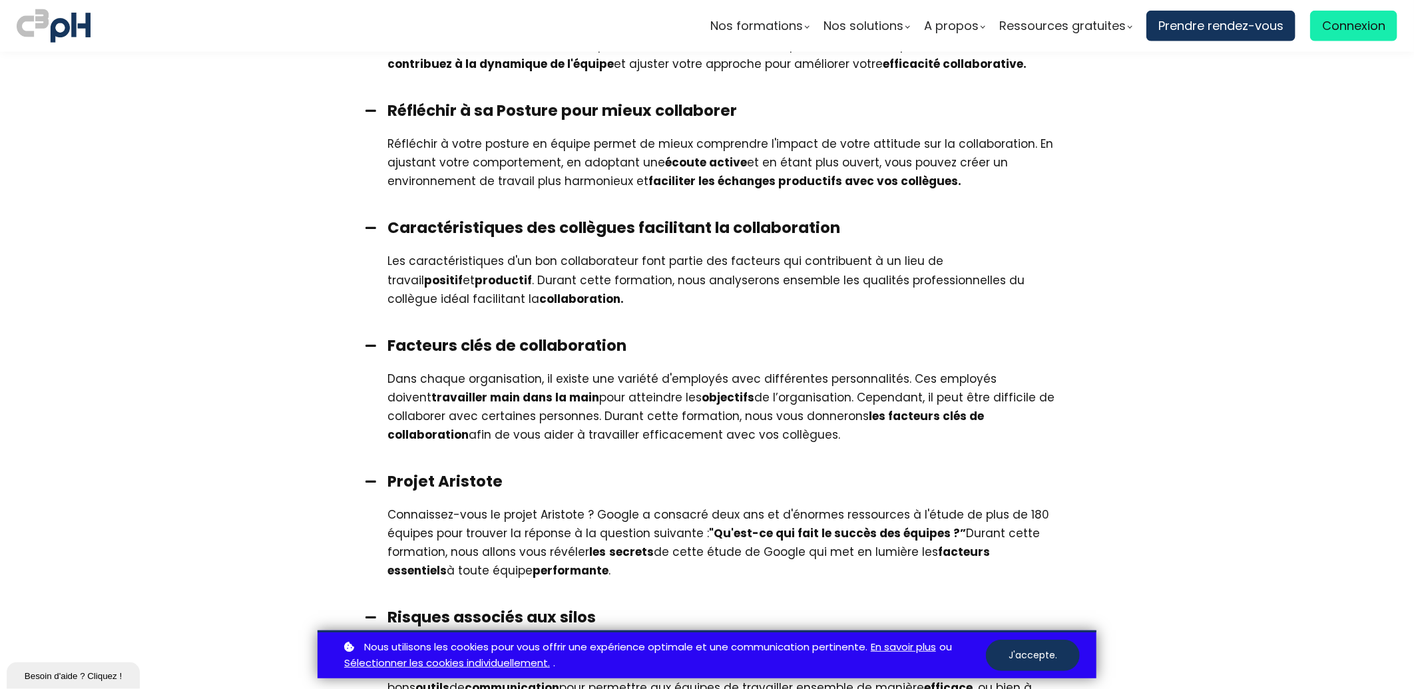
scroll to position [888, 0]
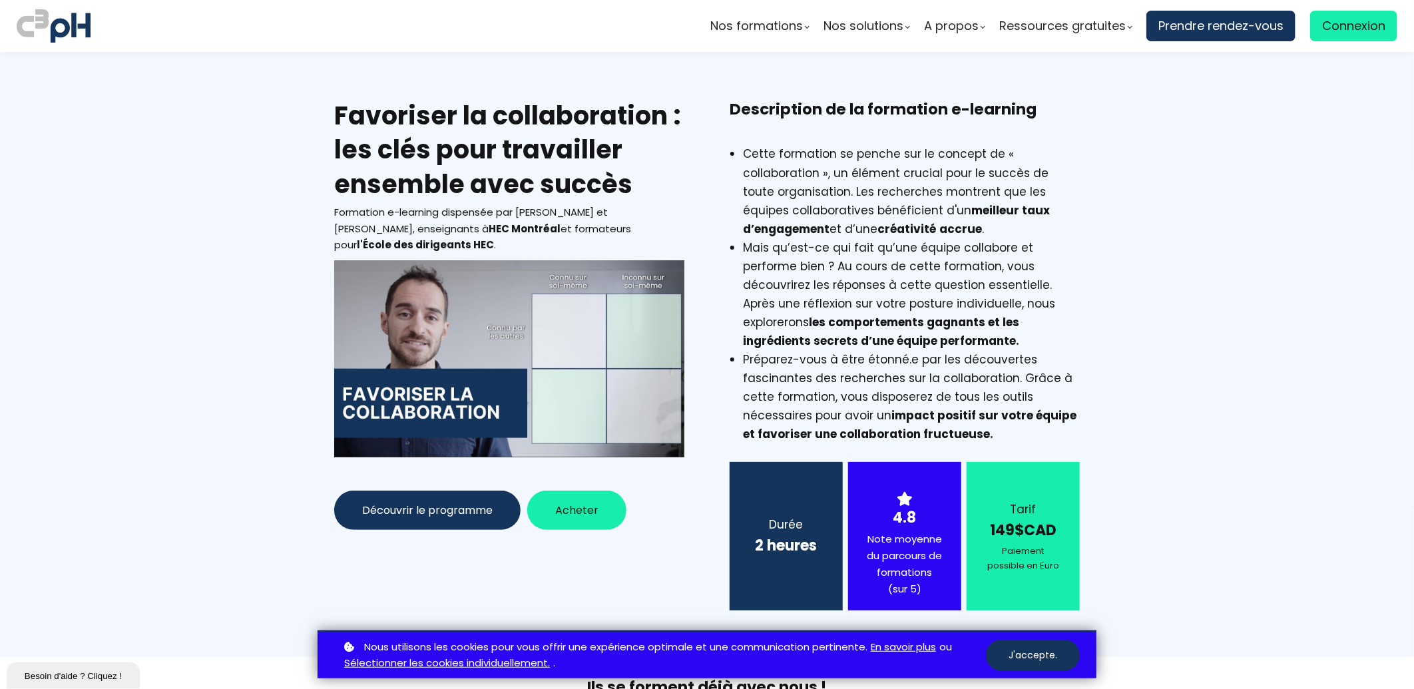
scroll to position [888, 0]
